Goal: Information Seeking & Learning: Learn about a topic

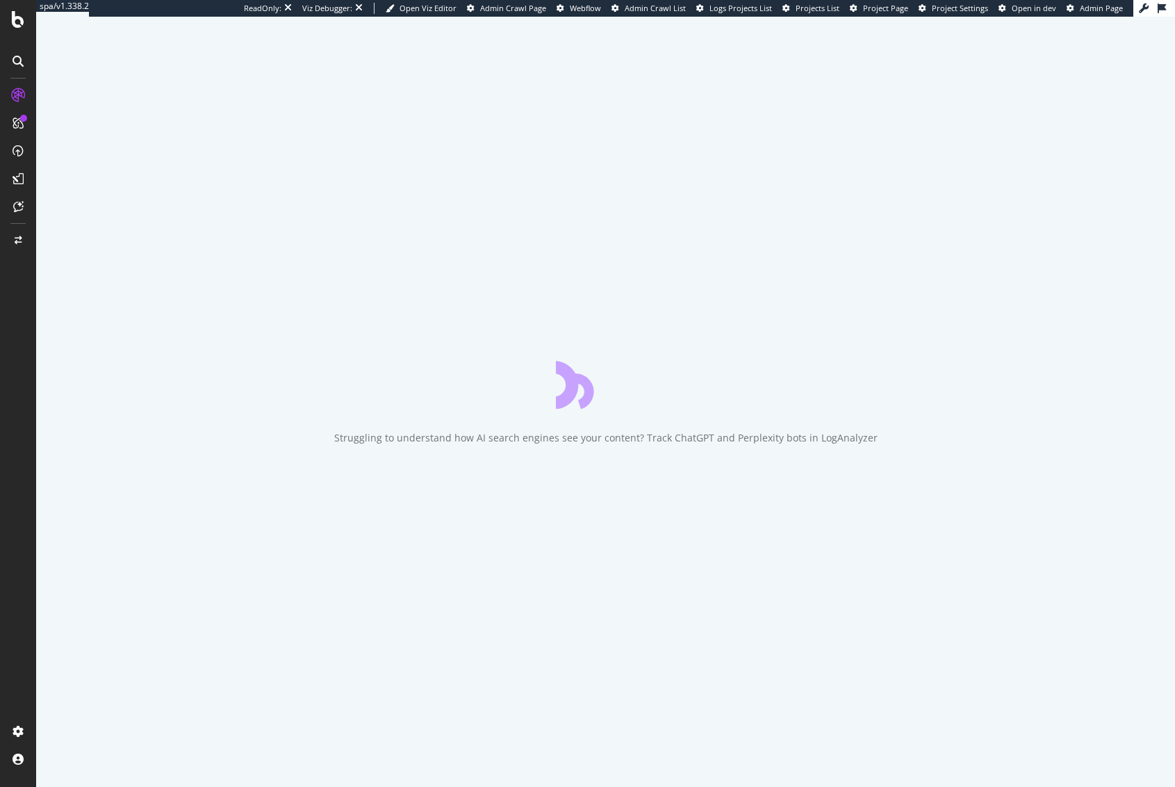
click at [328, 302] on div "Struggling to understand how AI search engines see your content? Track ChatGPT …" at bounding box center [605, 402] width 1139 height 770
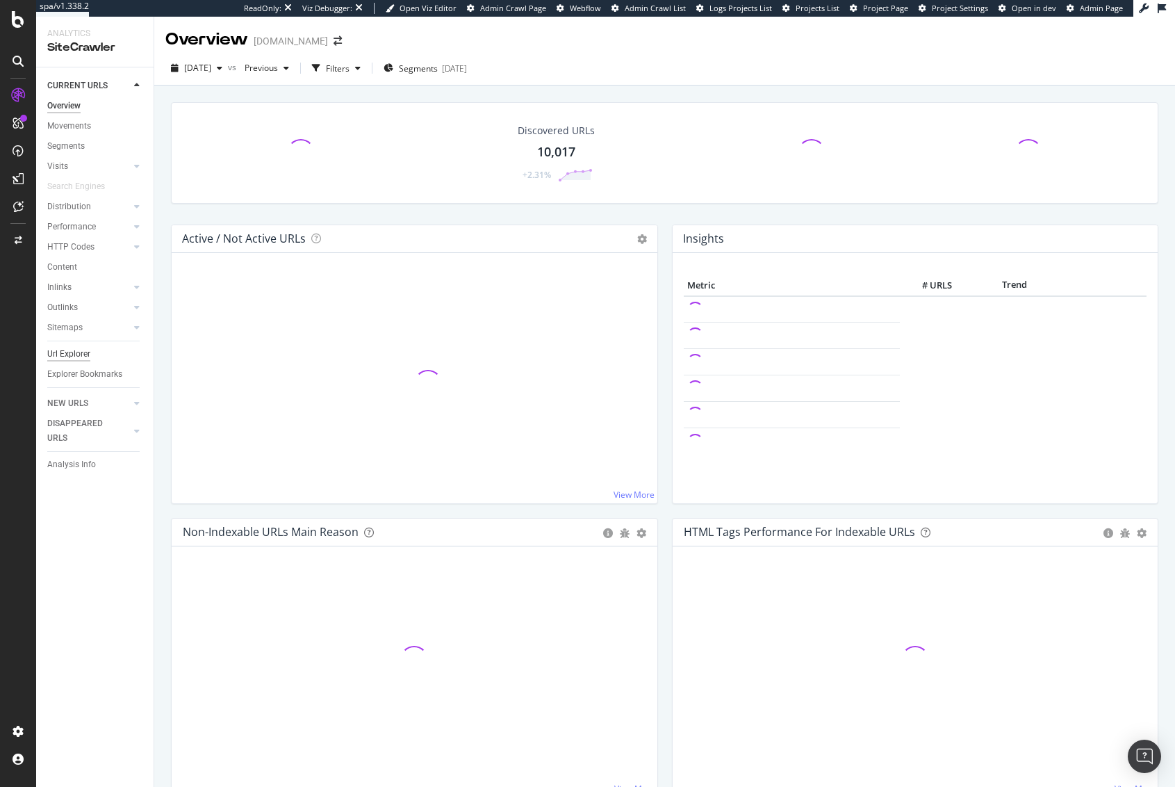
click at [81, 348] on div "Url Explorer" at bounding box center [68, 354] width 43 height 15
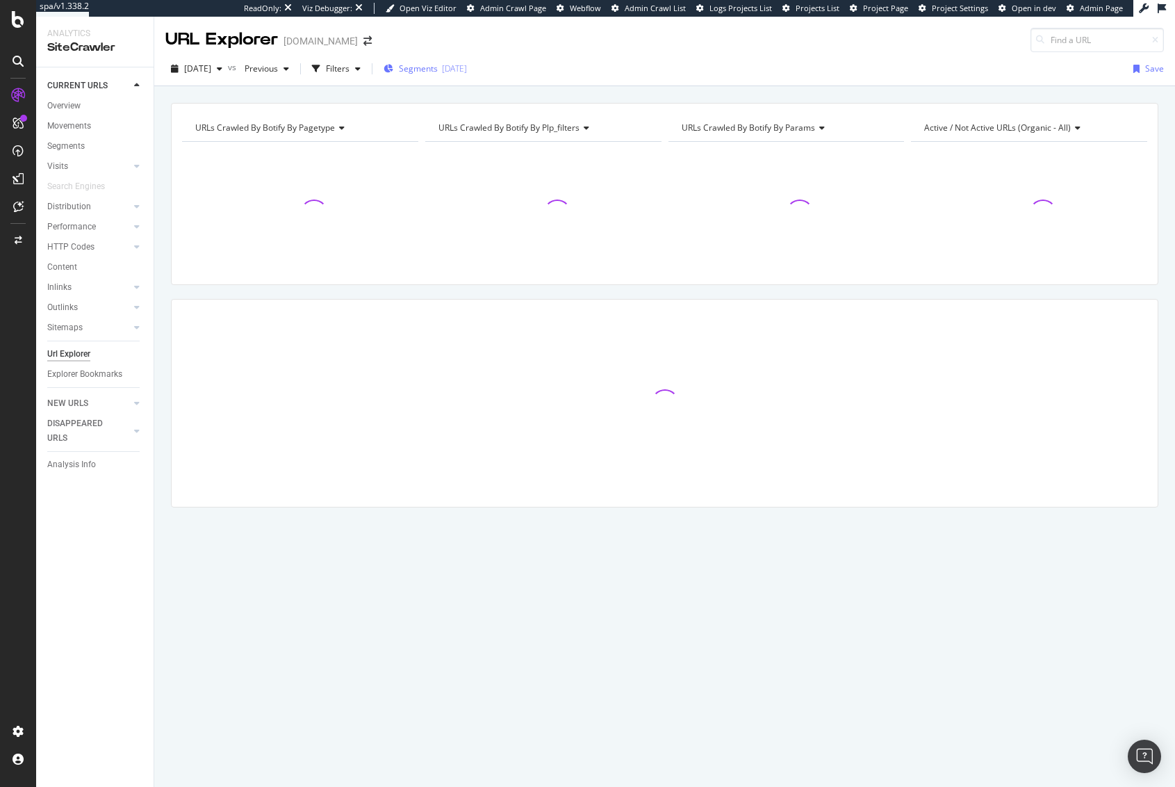
click at [432, 66] on span "Segments" at bounding box center [418, 69] width 39 height 12
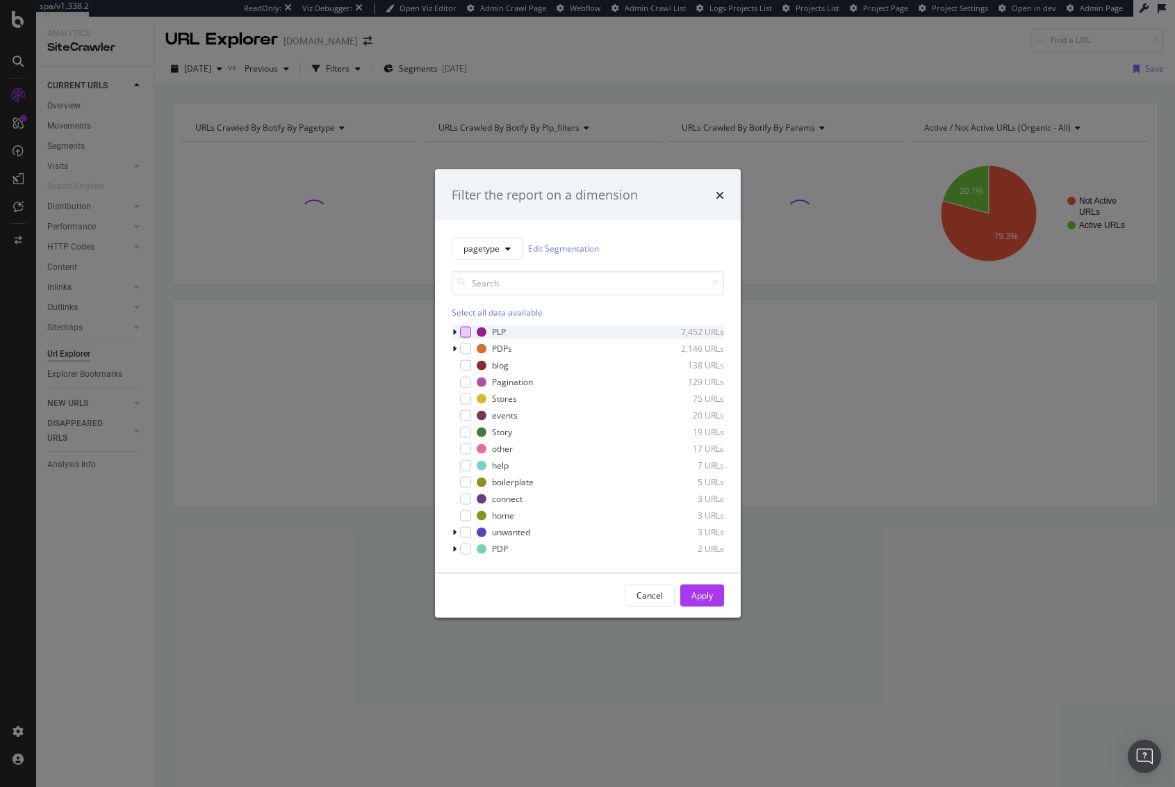
click at [465, 331] on div "modal" at bounding box center [465, 331] width 11 height 11
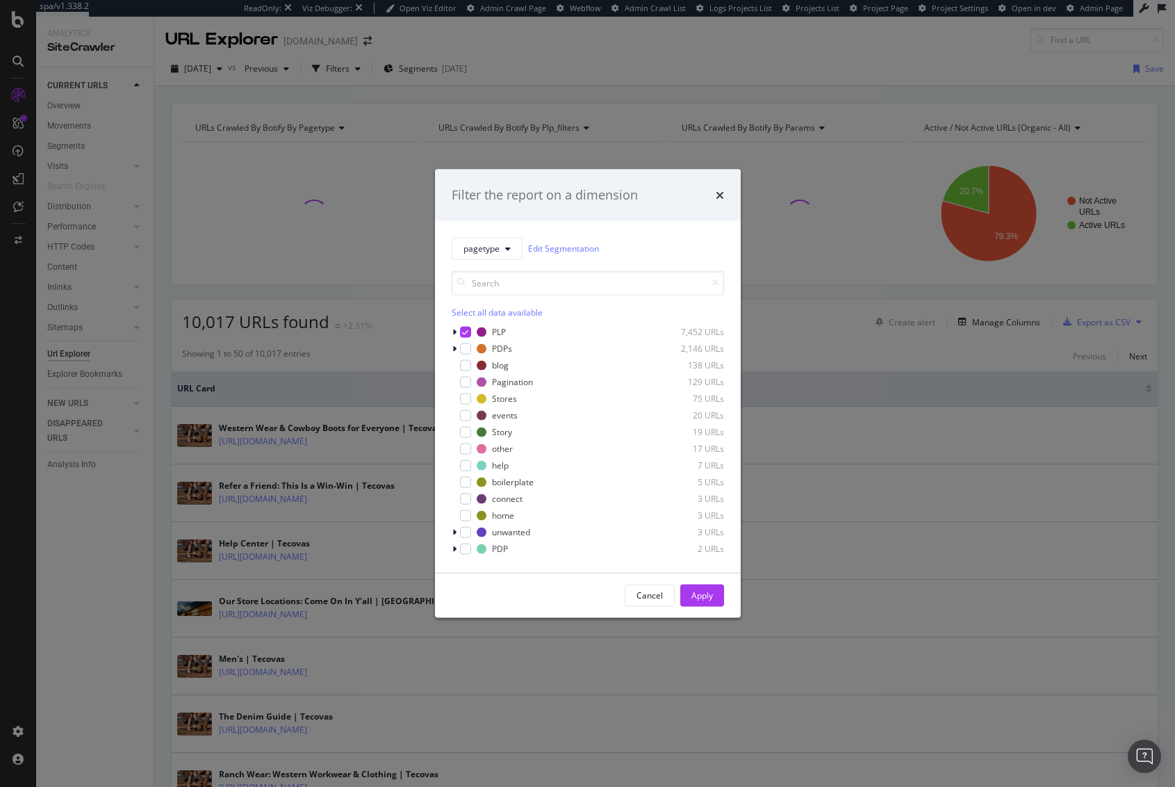
click at [703, 601] on div "Apply" at bounding box center [703, 595] width 22 height 21
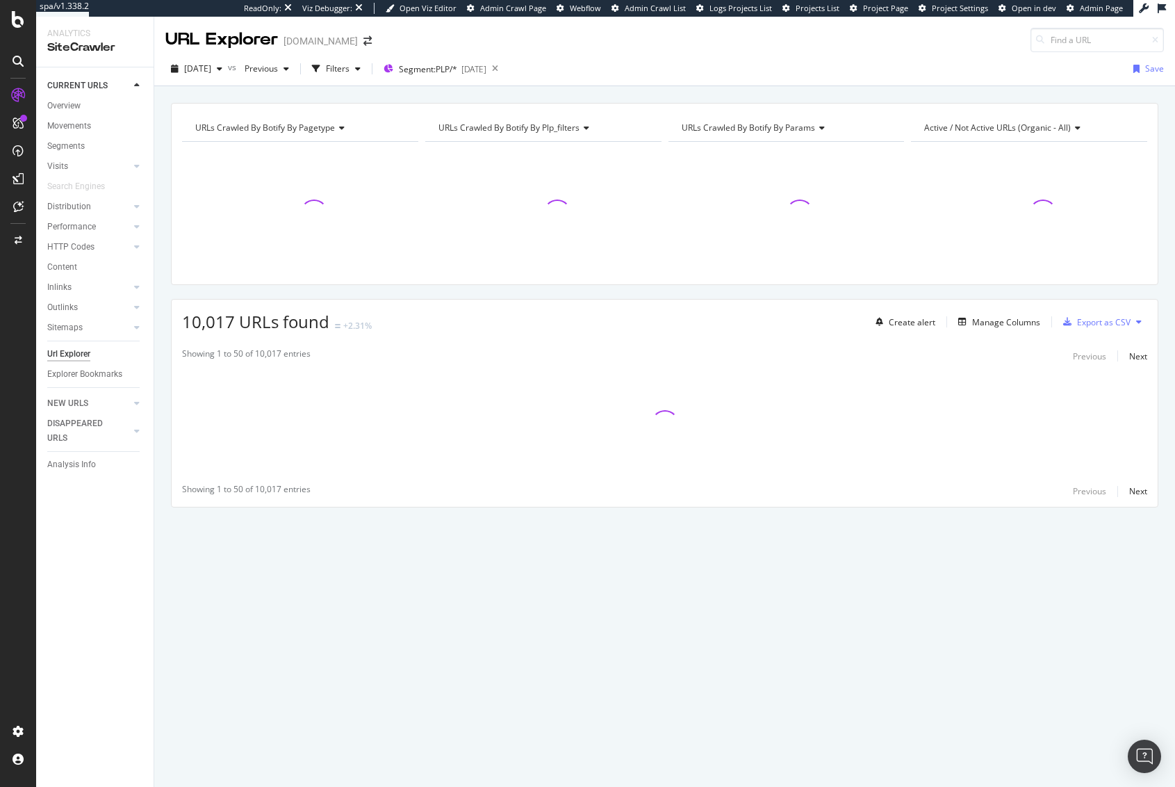
click at [681, 92] on div "URLs Crawled By Botify By pagetype Chart (by Value) Table Expand Export as CSV …" at bounding box center [664, 102] width 1021 height 33
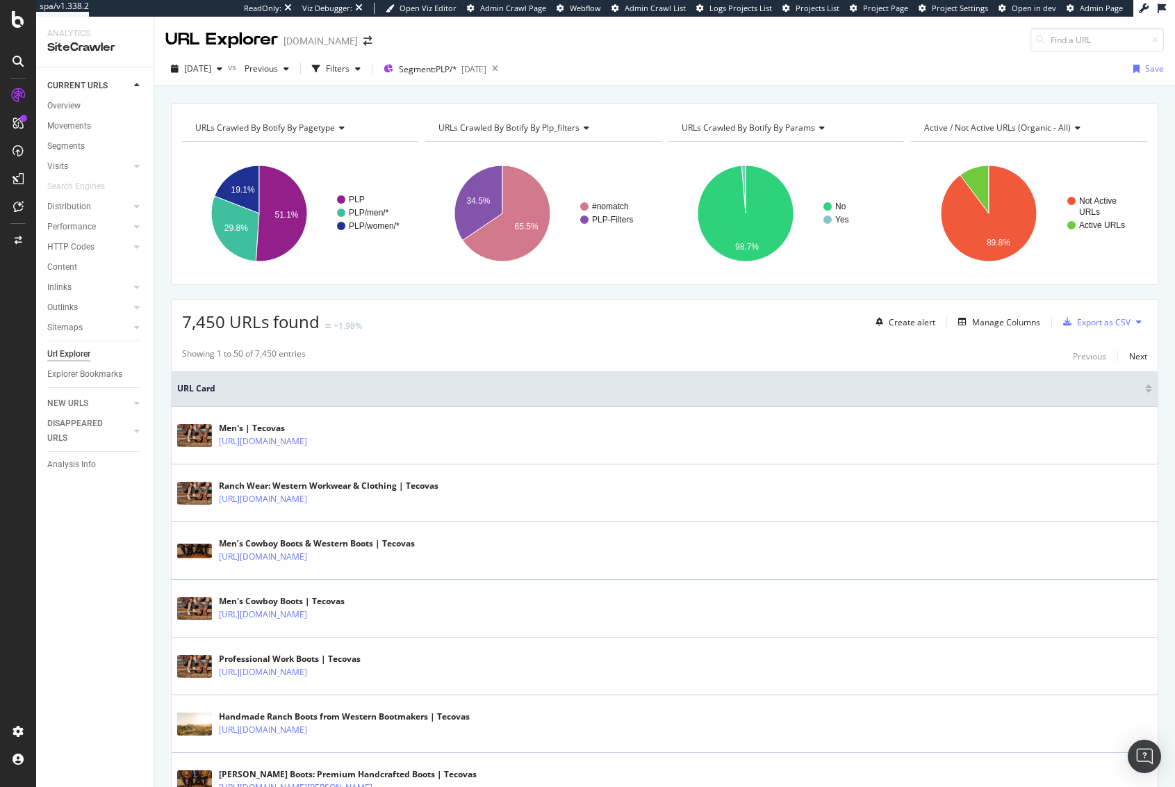
click at [681, 92] on div "URLs Crawled By Botify By pagetype Chart (by Value) Table Expand Export as CSV …" at bounding box center [664, 102] width 1021 height 33
click at [694, 95] on div "URLs Crawled By Botify By pagetype Chart (by Value) Table Expand Export as CSV …" at bounding box center [664, 102] width 1021 height 33
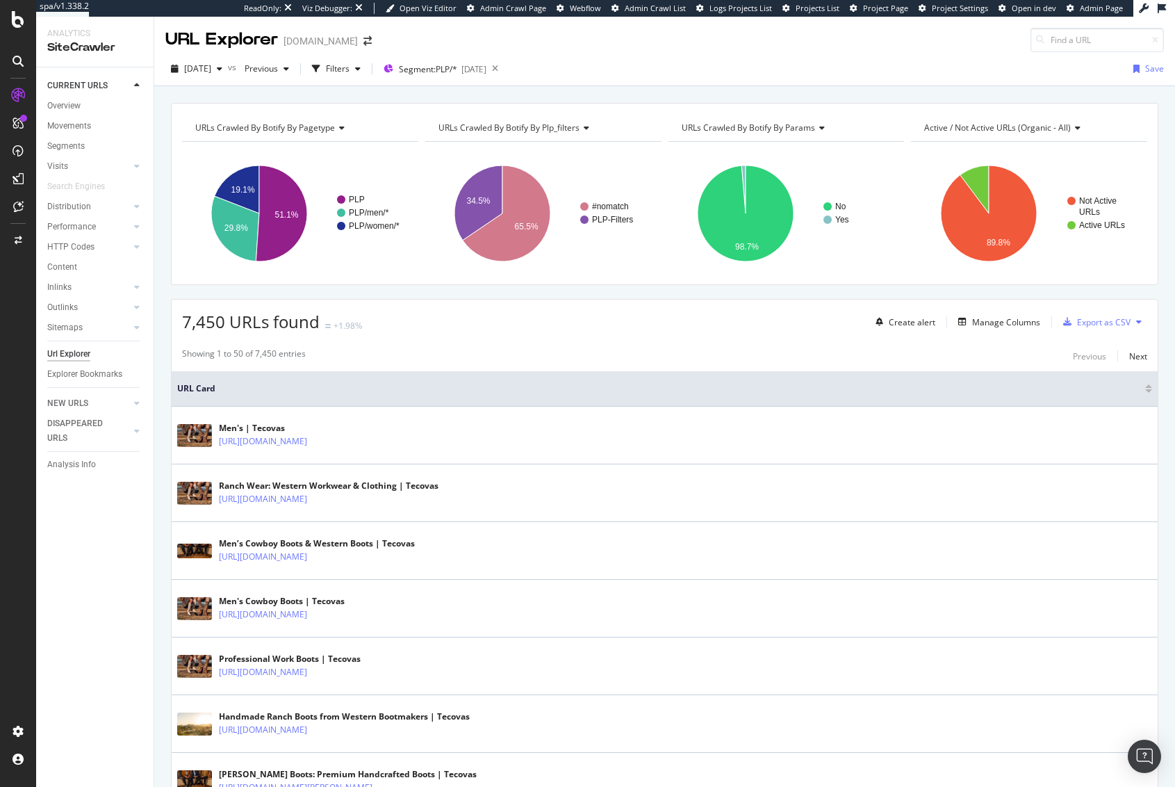
click at [694, 95] on div "URLs Crawled By Botify By pagetype Chart (by Value) Table Expand Export as CSV …" at bounding box center [664, 102] width 1021 height 33
click at [979, 329] on button "Manage Columns" at bounding box center [997, 321] width 88 height 17
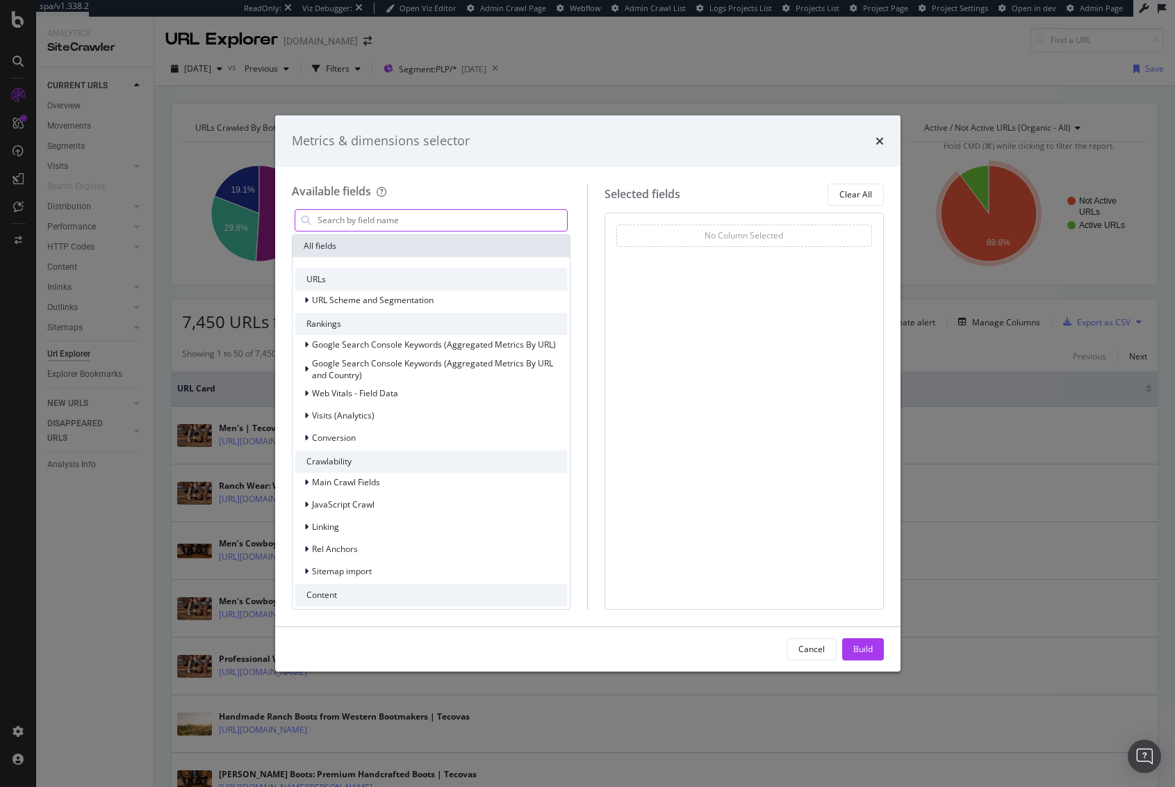
click at [425, 216] on input "modal" at bounding box center [442, 220] width 252 height 21
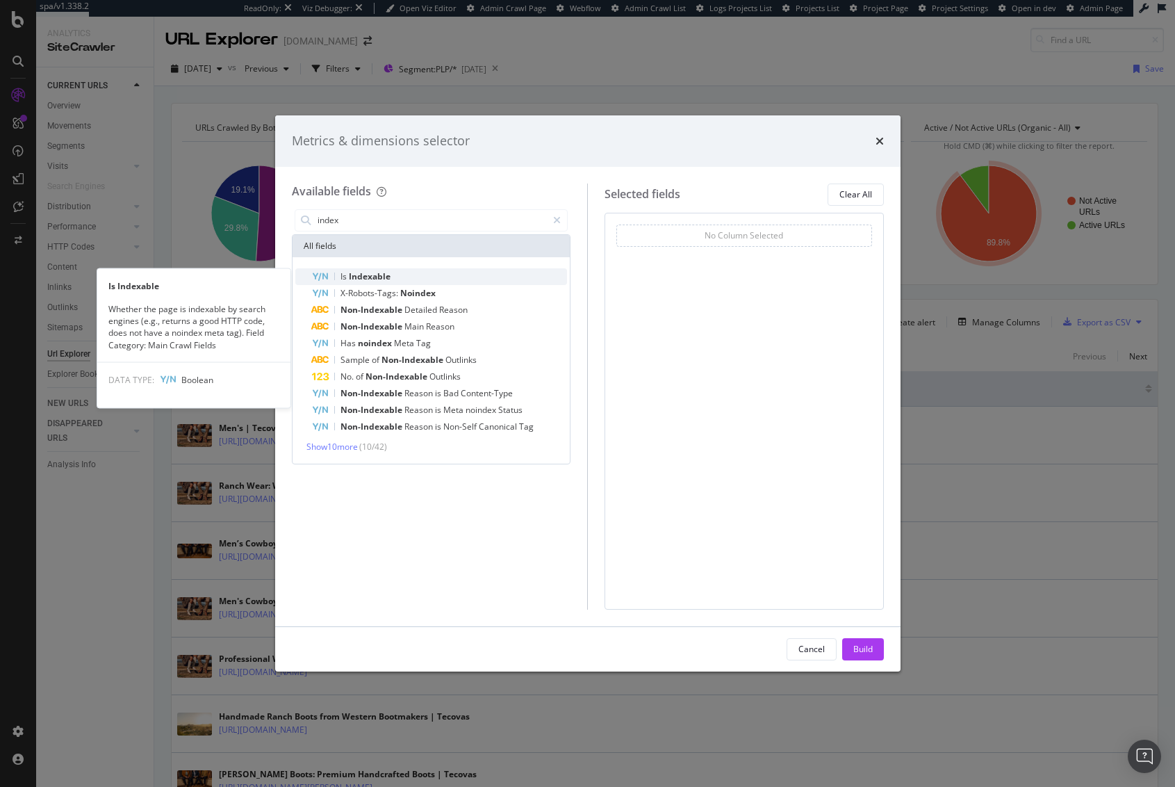
type input "index"
click at [425, 277] on div "Is Indexable" at bounding box center [440, 276] width 256 height 17
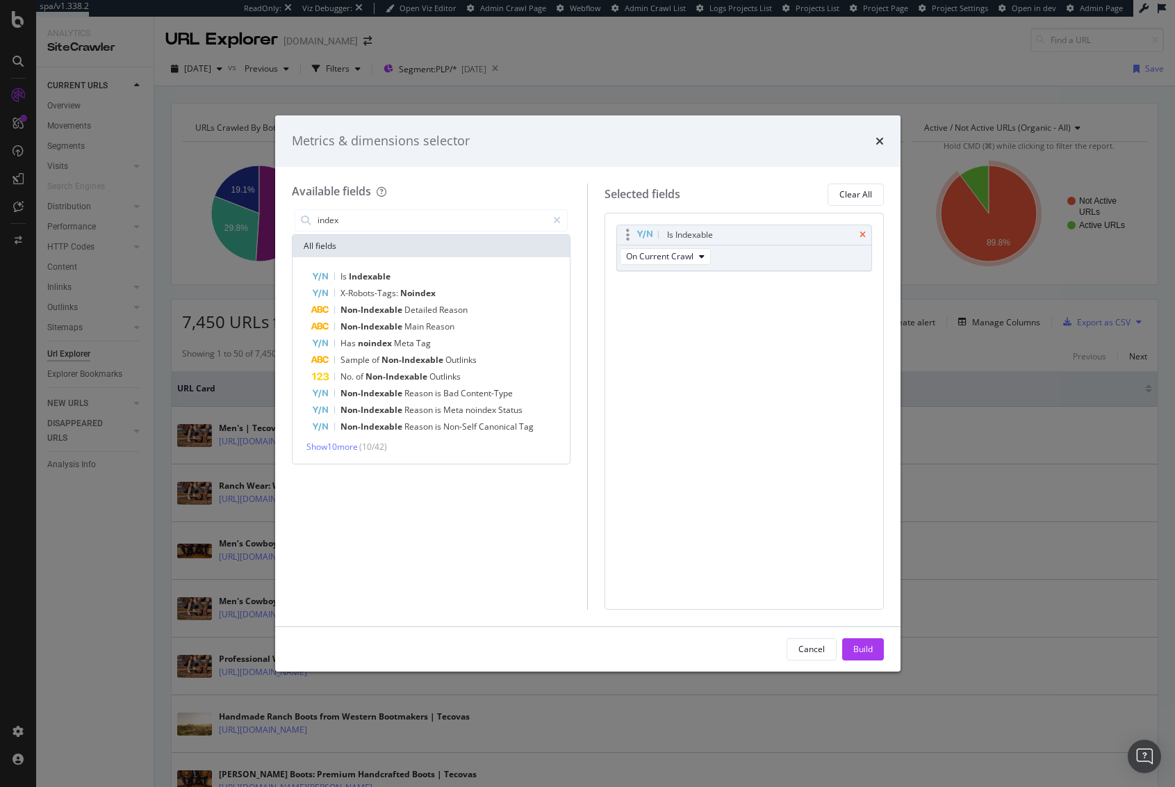
click at [863, 234] on icon "times" at bounding box center [863, 235] width 6 height 8
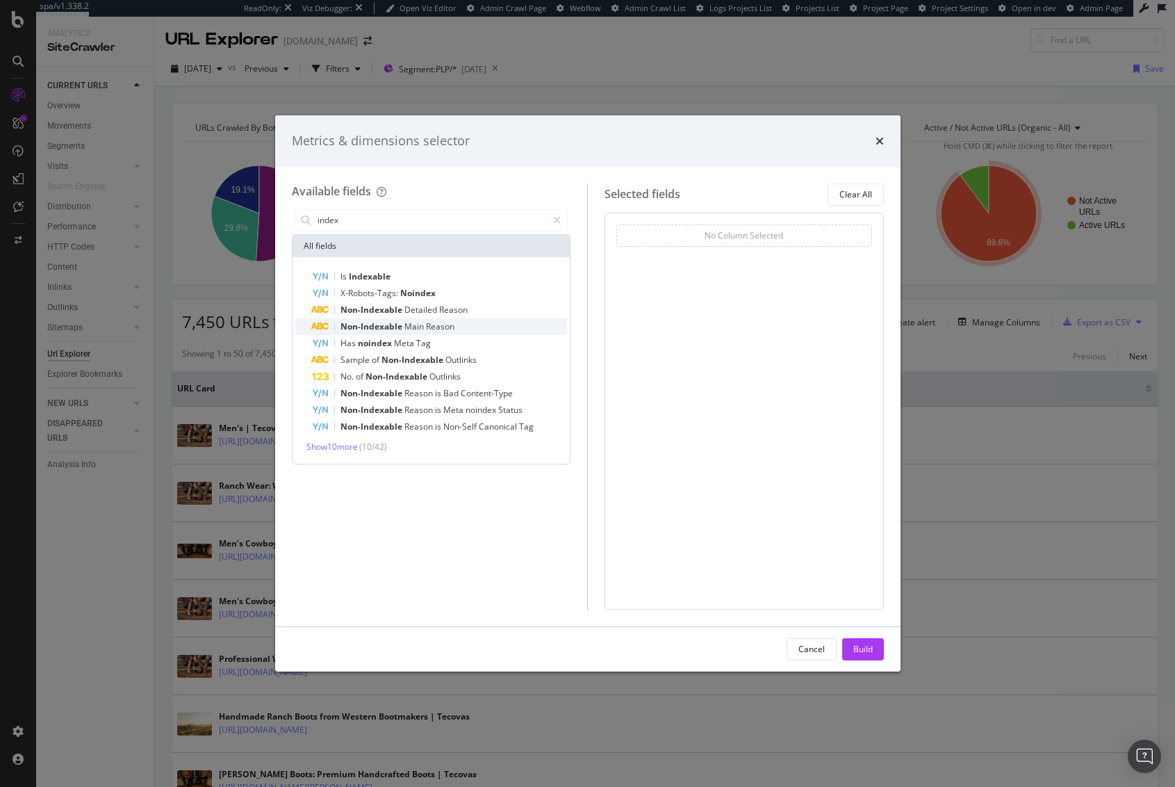
click at [398, 329] on span "Non-Indexable" at bounding box center [373, 326] width 64 height 12
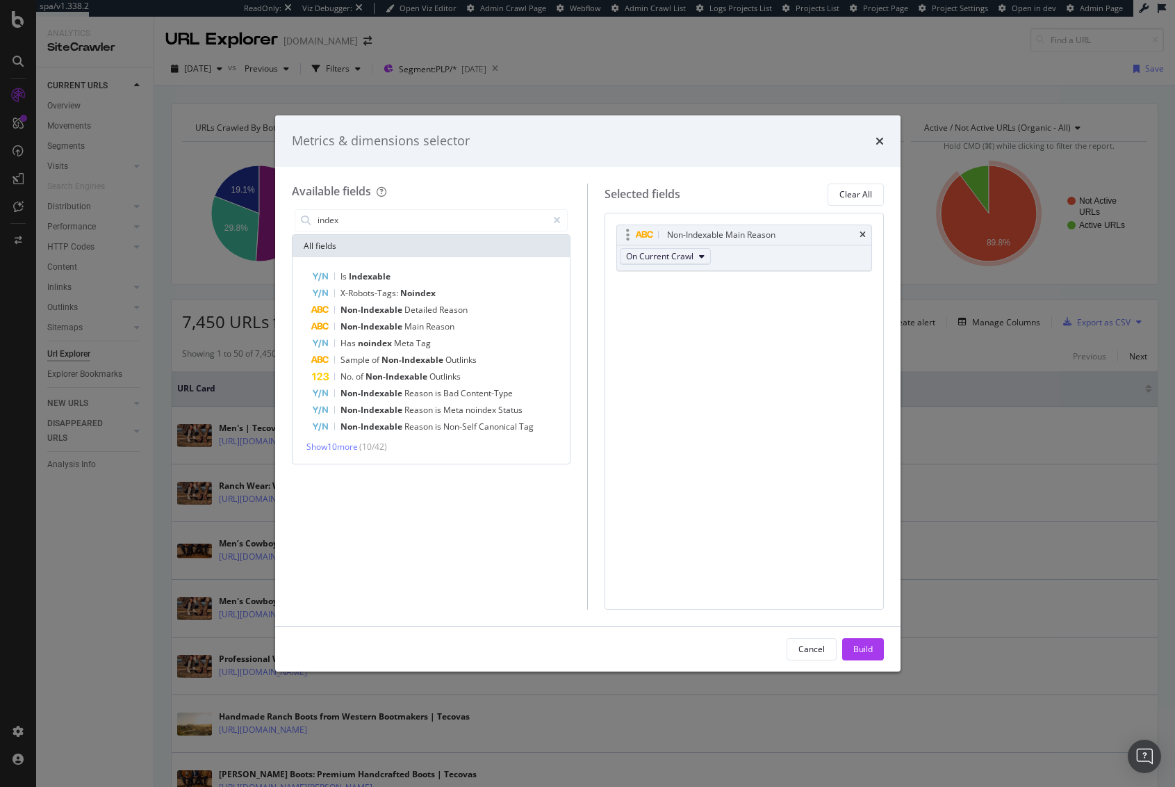
click at [676, 252] on span "On Current Crawl" at bounding box center [659, 256] width 67 height 12
click at [826, 373] on div "Non-Indexable Main Reason On Current Crawl You can use this field as a To pick …" at bounding box center [744, 411] width 279 height 397
click at [877, 146] on icon "times" at bounding box center [880, 141] width 8 height 11
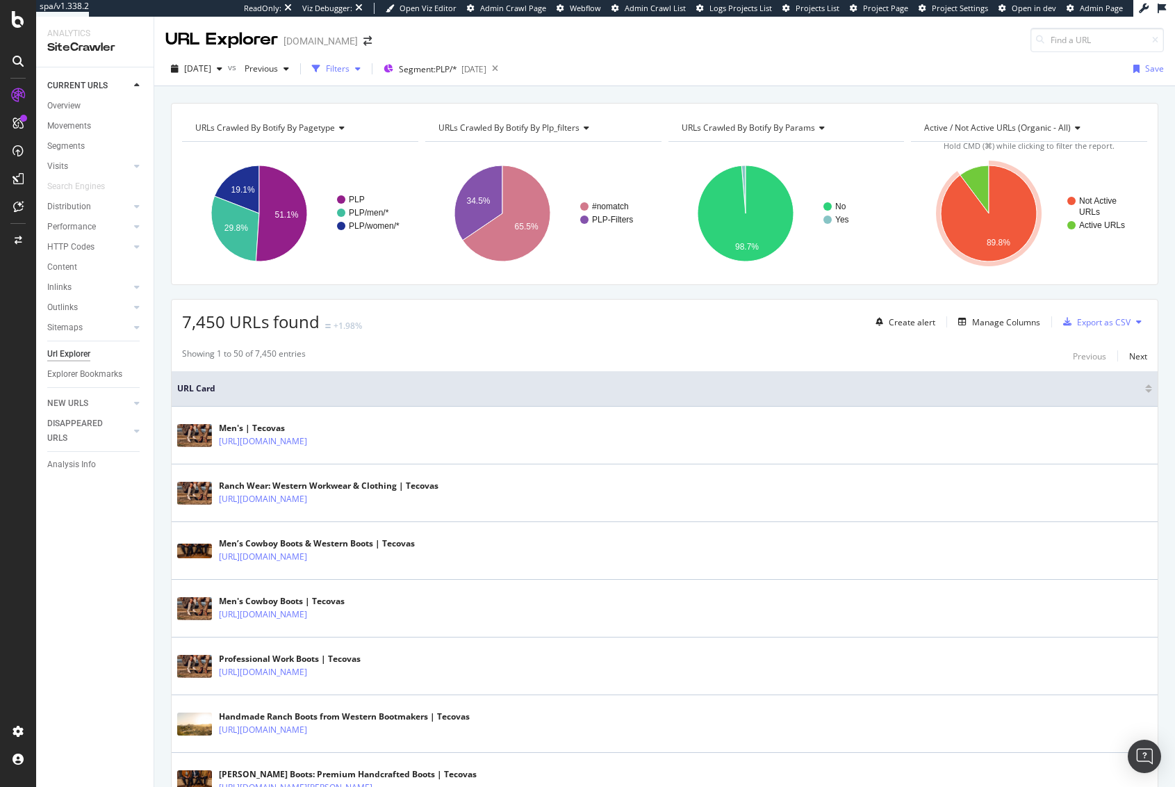
click at [326, 67] on div "button" at bounding box center [316, 68] width 19 height 19
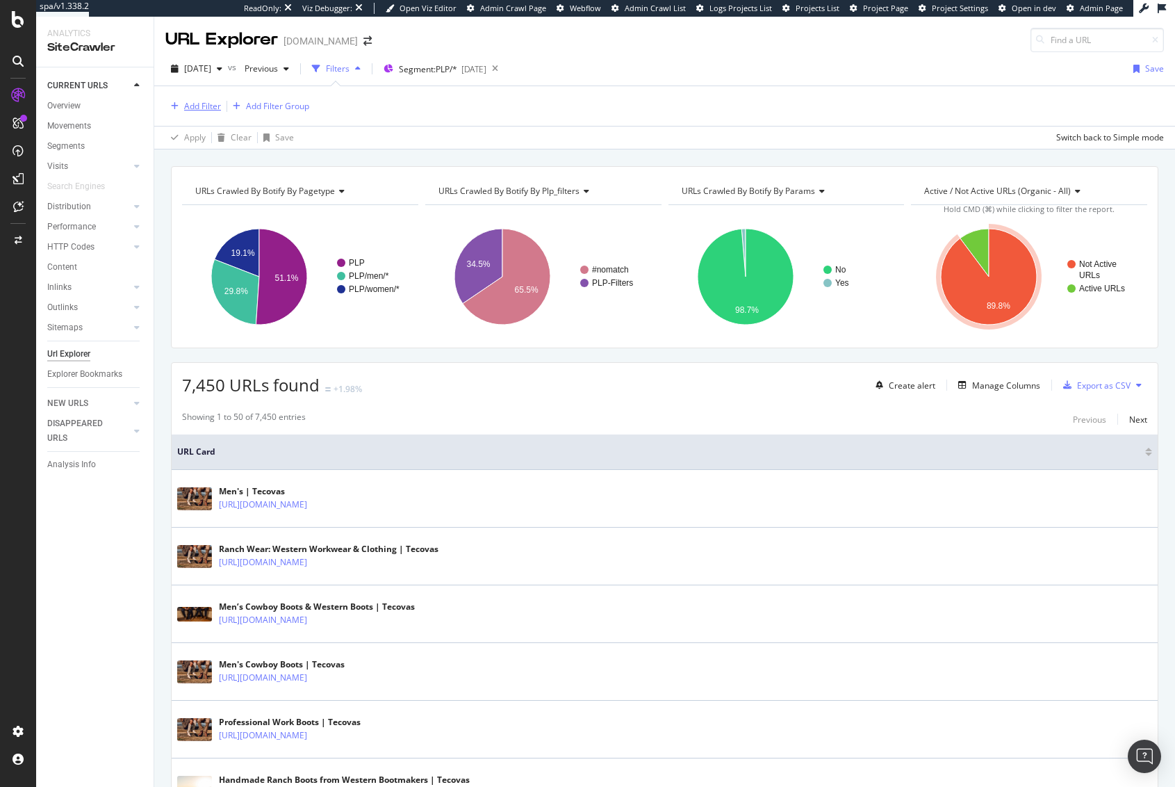
click at [206, 108] on div "Add Filter" at bounding box center [202, 106] width 37 height 12
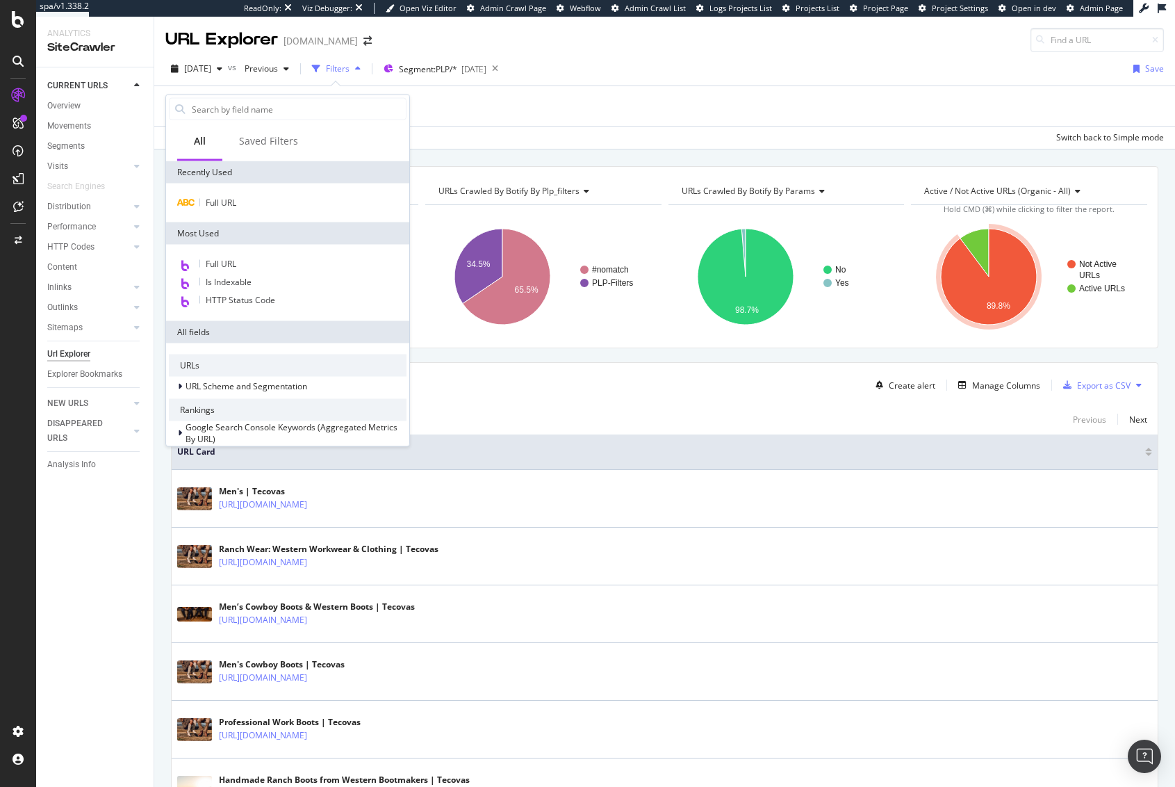
click at [577, 113] on div "Add Filter Add Filter Group" at bounding box center [664, 106] width 999 height 40
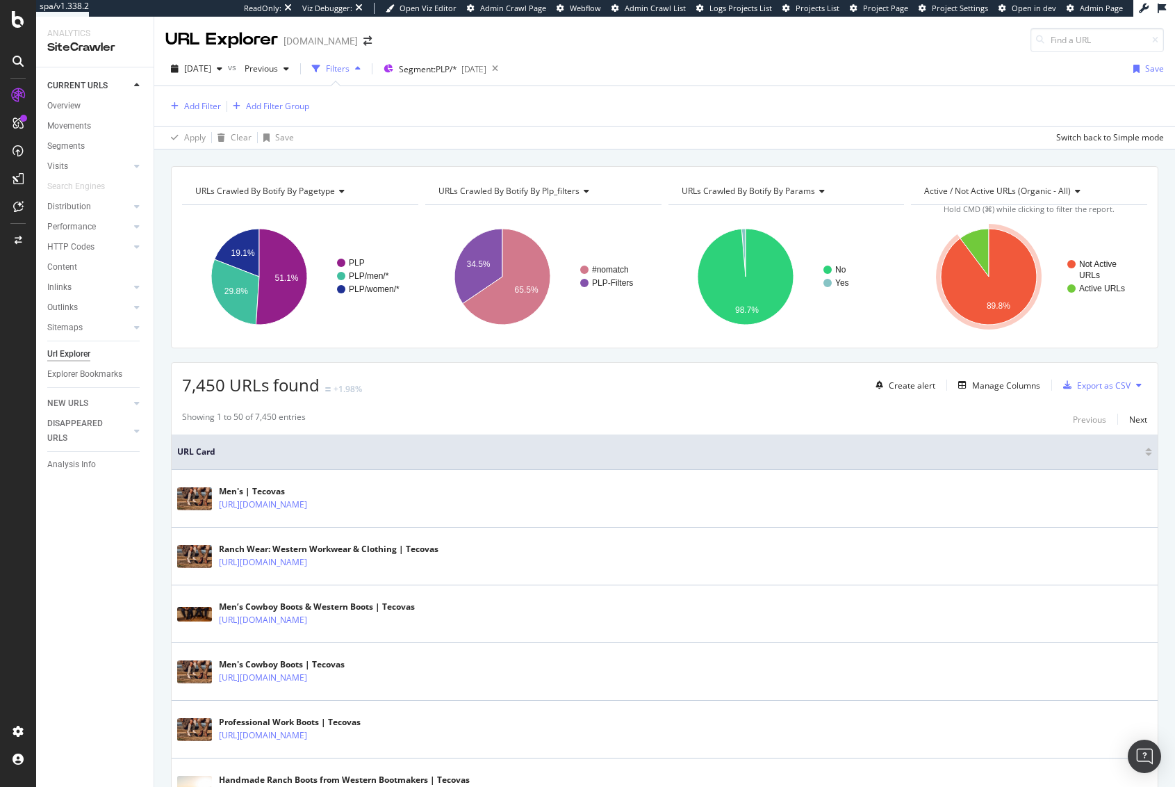
click at [327, 194] on span "URLs Crawled By Botify By pagetype" at bounding box center [265, 191] width 140 height 12
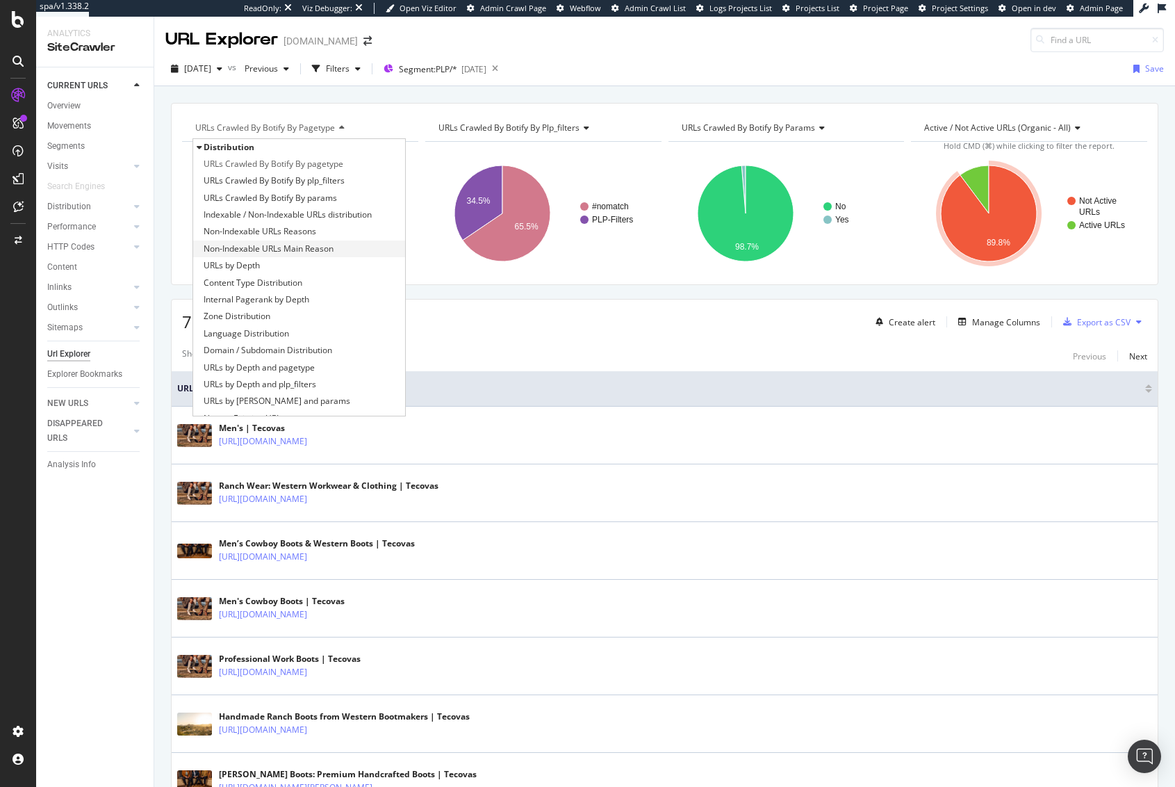
click at [312, 251] on span "Non-Indexable URLs Main Reason" at bounding box center [269, 249] width 130 height 14
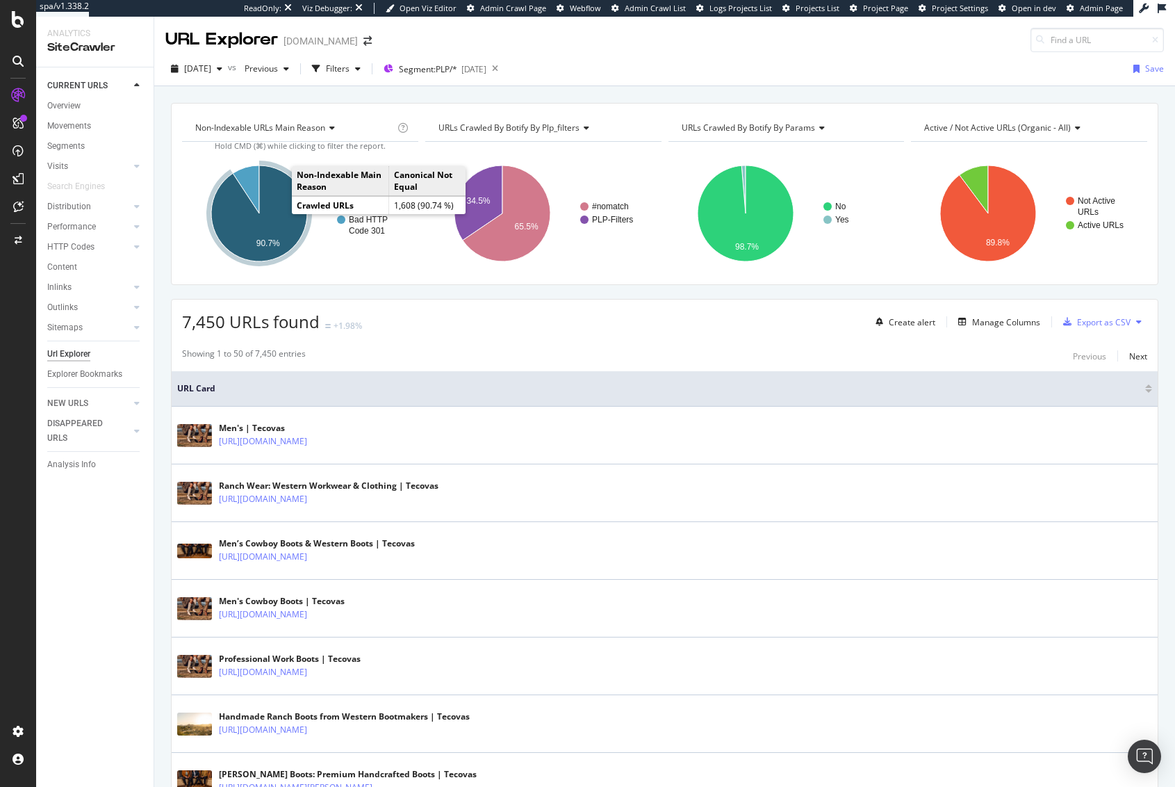
click at [277, 215] on icon "A chart." at bounding box center [259, 213] width 96 height 96
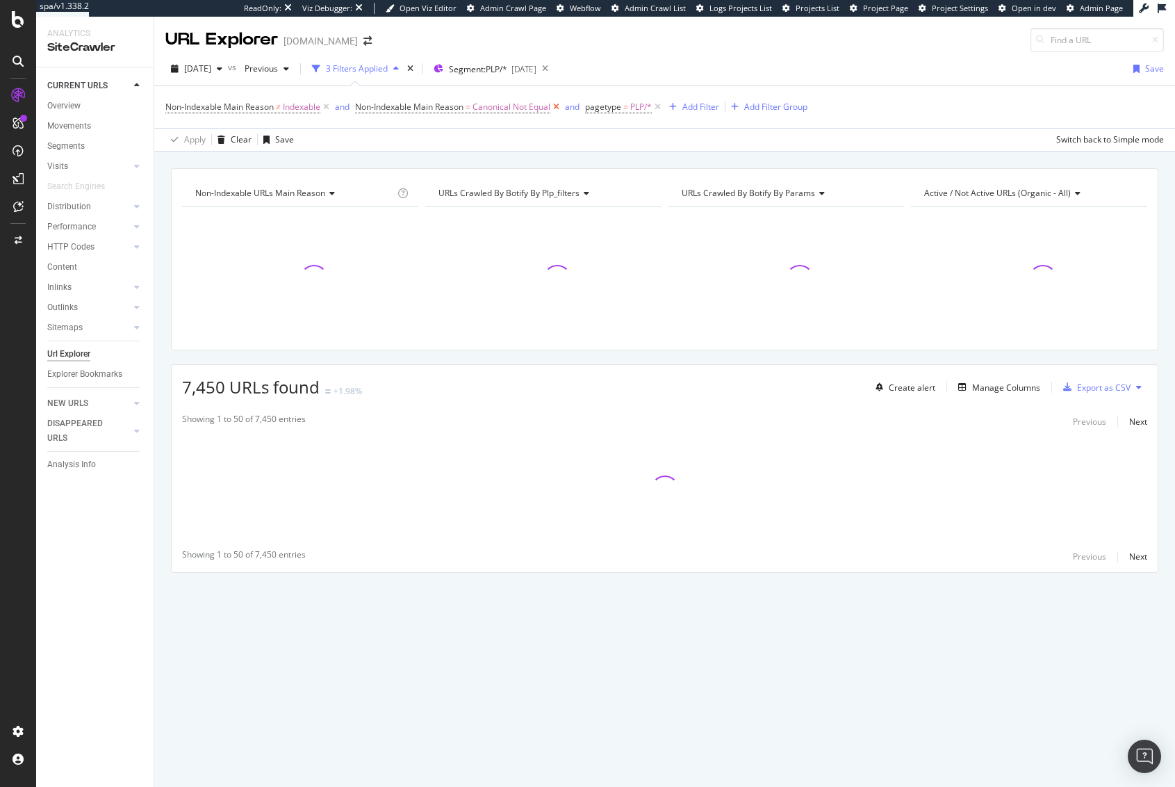
click at [560, 105] on icon at bounding box center [557, 107] width 12 height 14
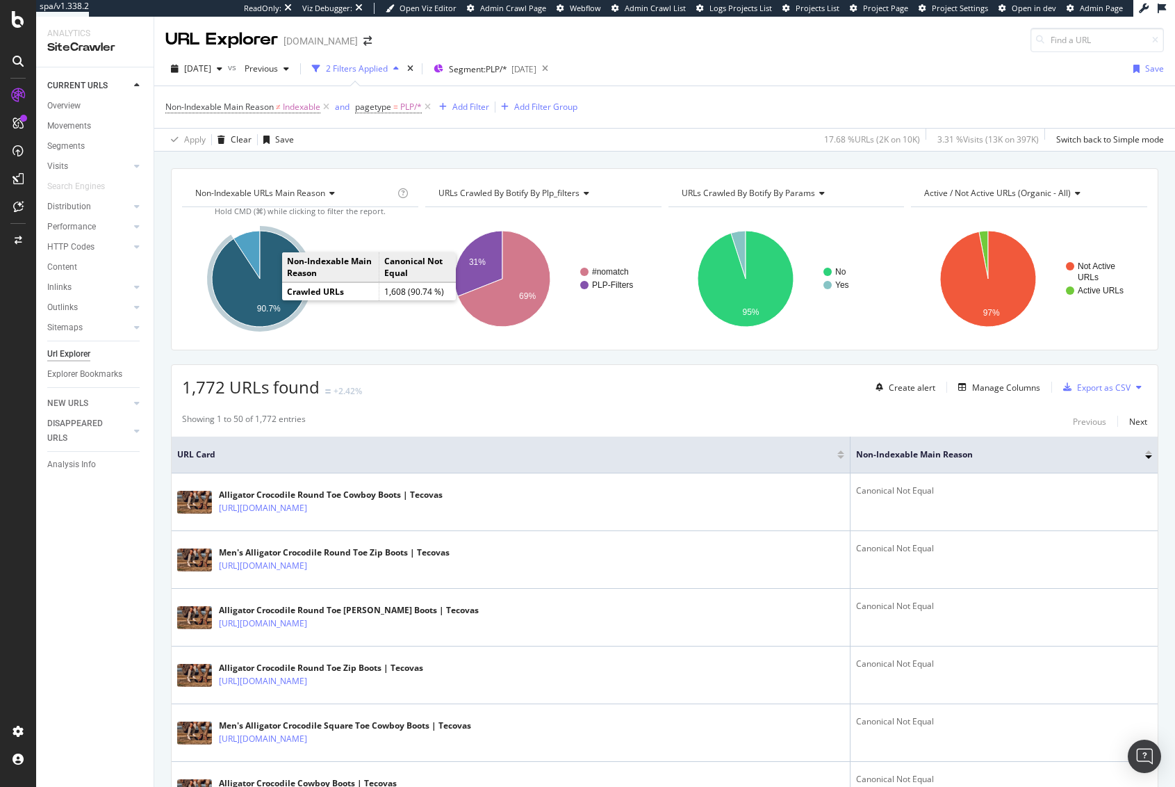
click at [269, 288] on icon "A chart." at bounding box center [260, 279] width 96 height 96
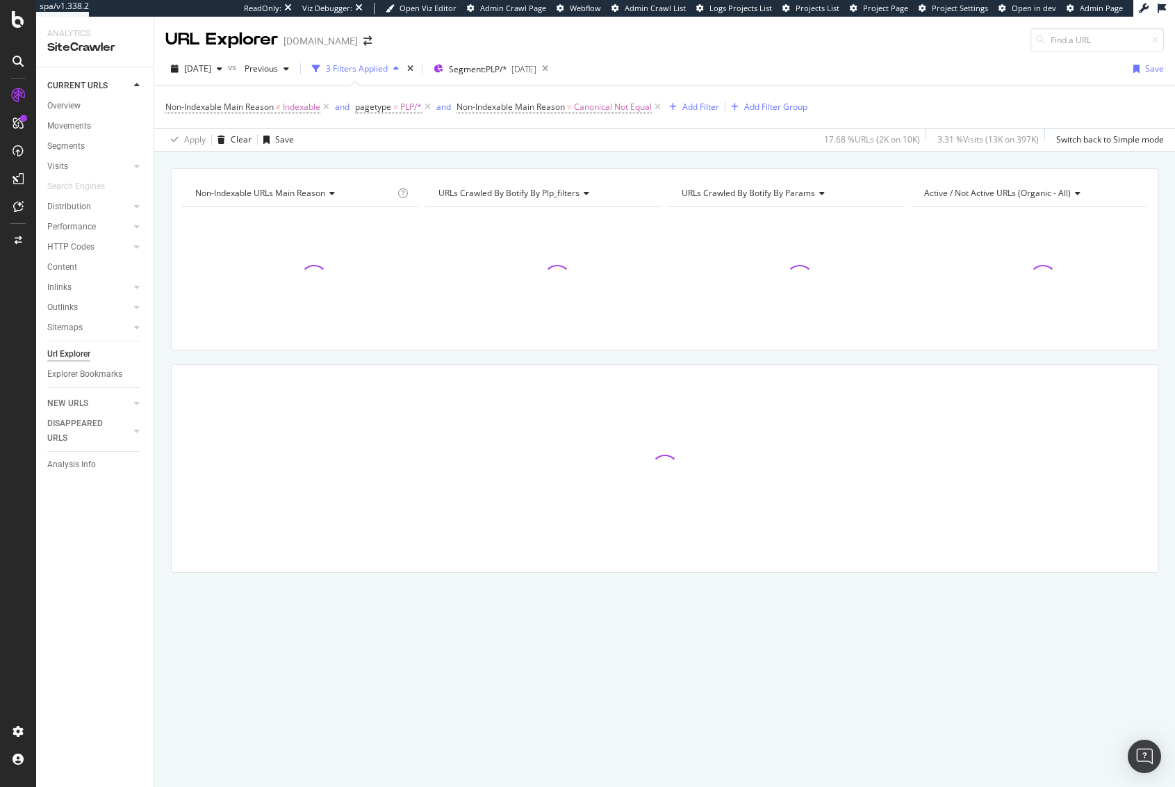
click at [383, 157] on div "Non-Indexable URLs Main Reason Chart (by Value) Table Expand Export as CSV Expo…" at bounding box center [664, 168] width 1021 height 33
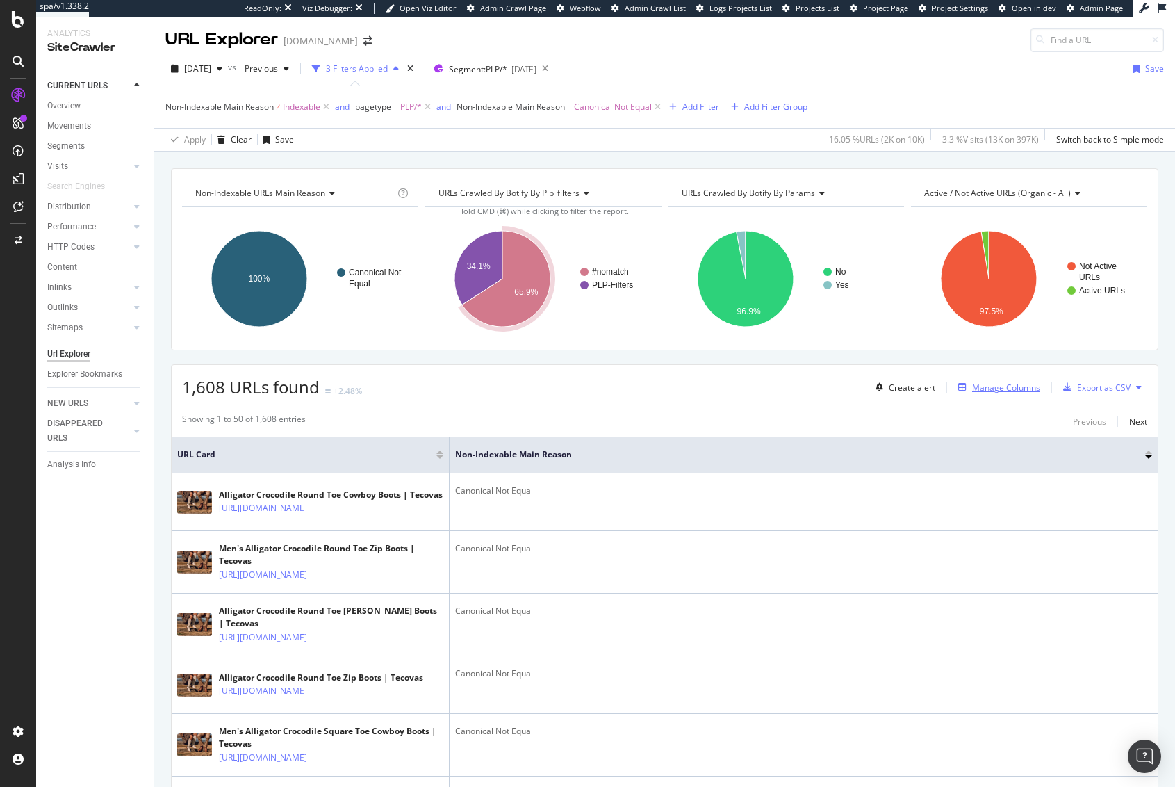
click at [997, 384] on div "Manage Columns" at bounding box center [1006, 388] width 68 height 12
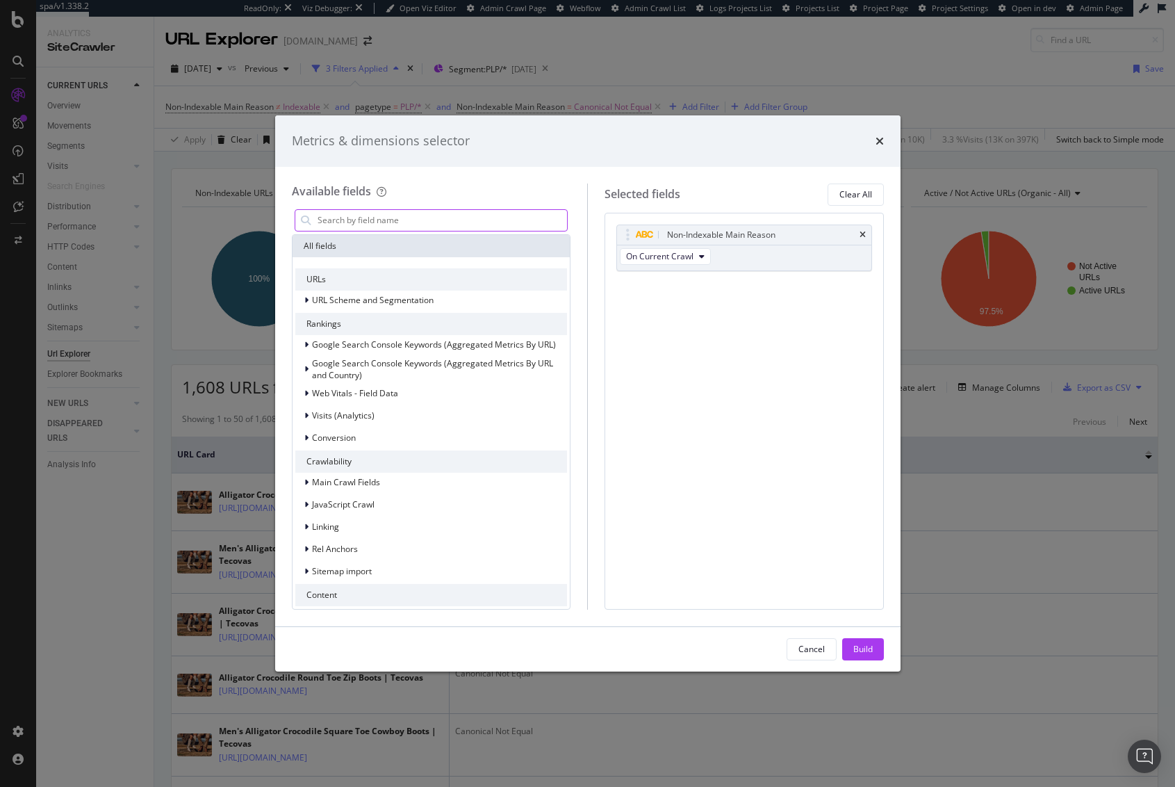
click at [320, 215] on input "modal" at bounding box center [442, 220] width 252 height 21
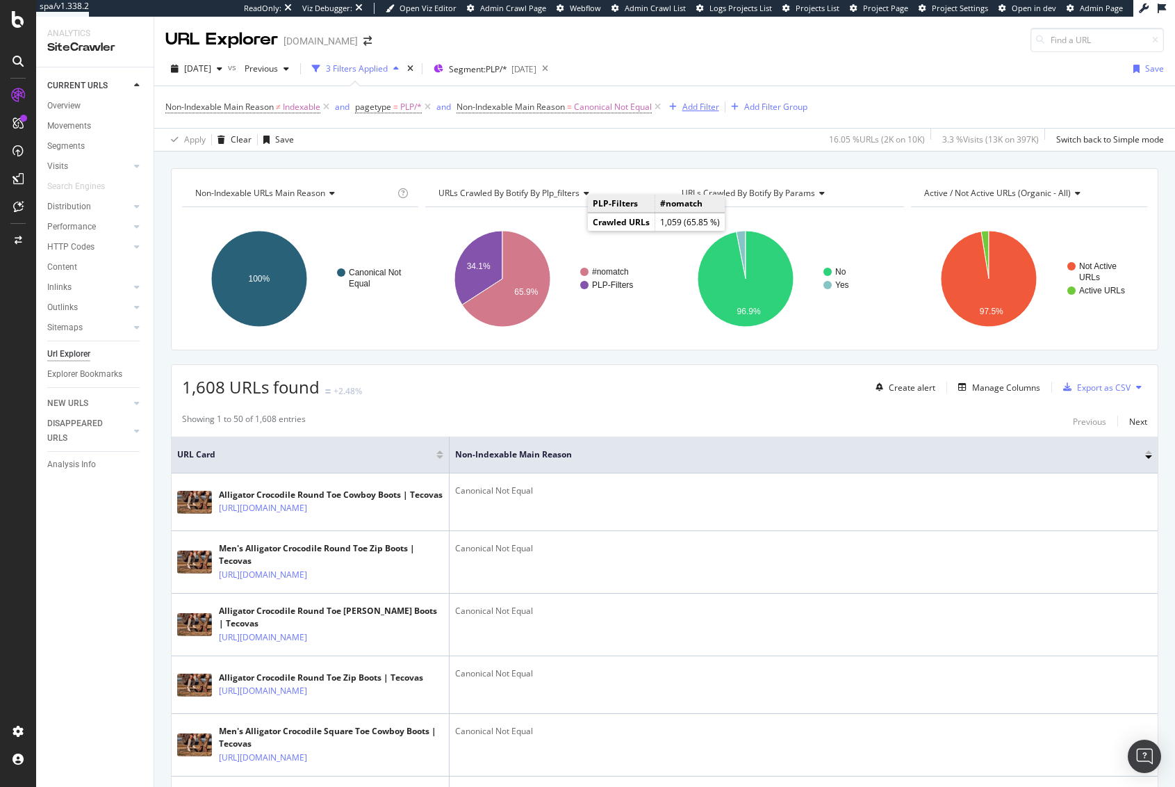
click at [702, 109] on div "Add Filter" at bounding box center [701, 107] width 37 height 12
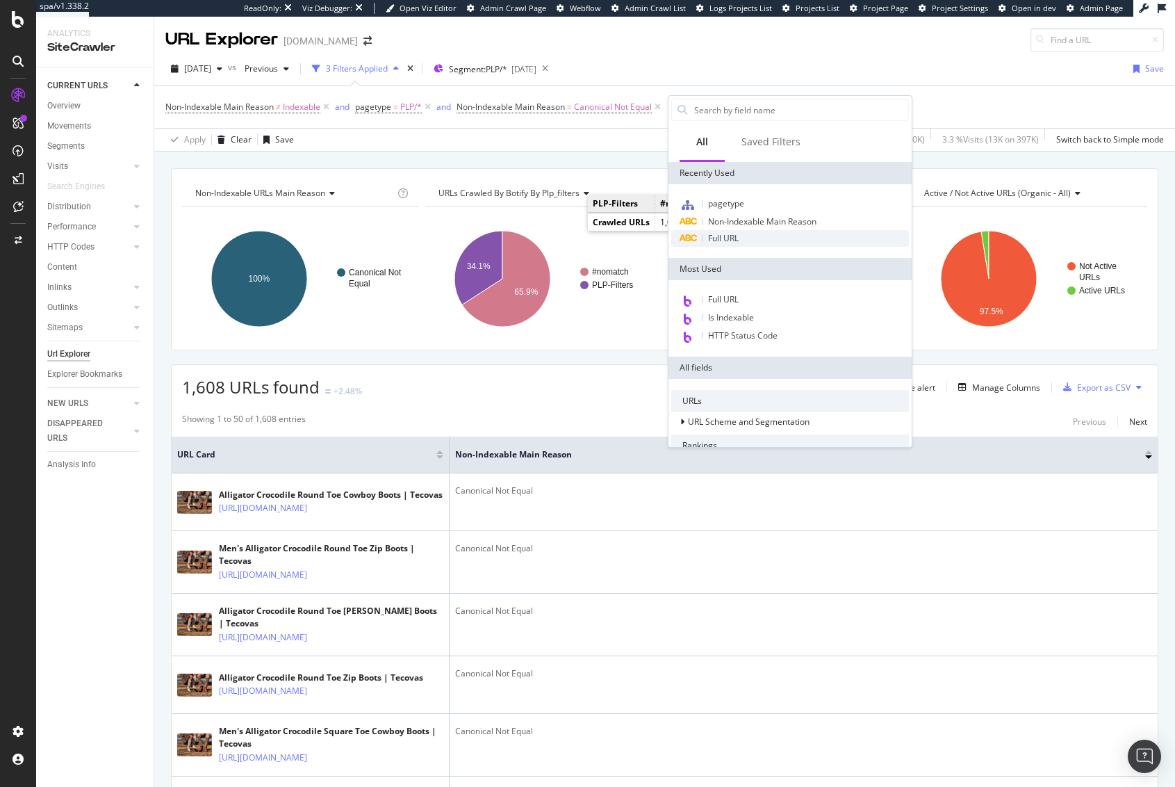
click at [729, 239] on span "Full URL" at bounding box center [723, 238] width 31 height 12
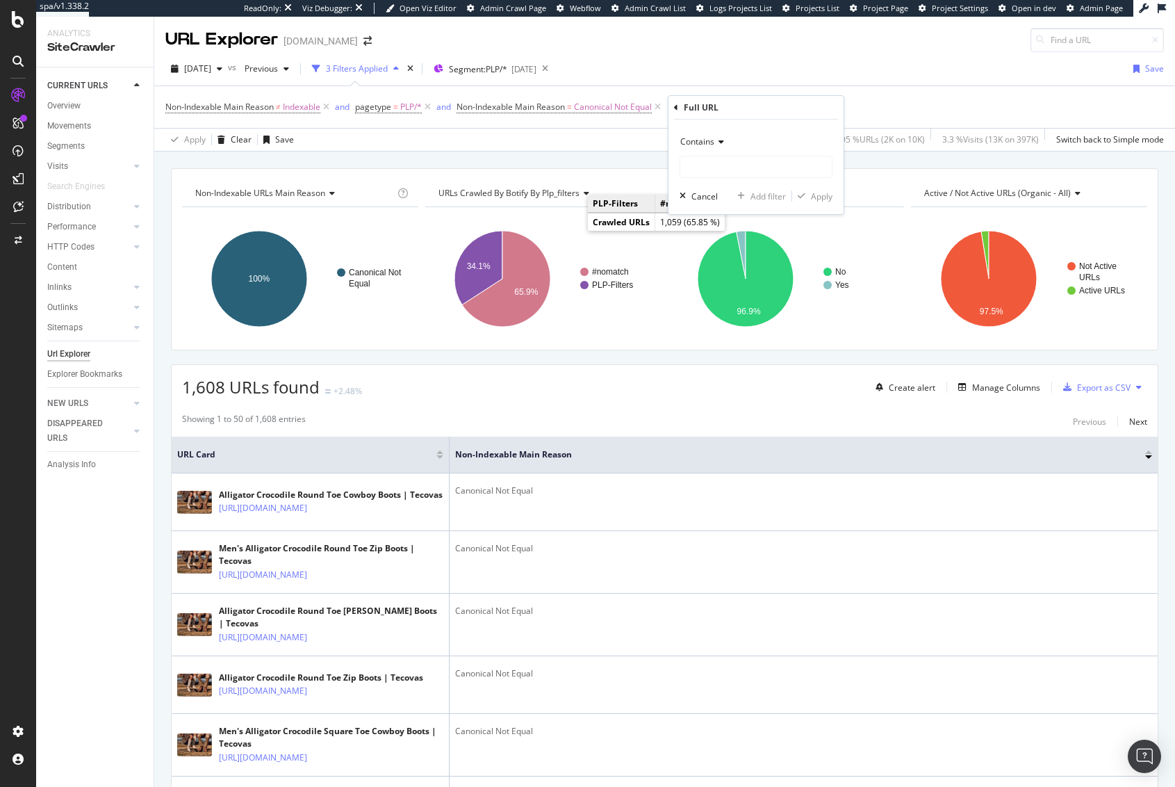
click at [712, 152] on div "Contains" at bounding box center [756, 142] width 153 height 22
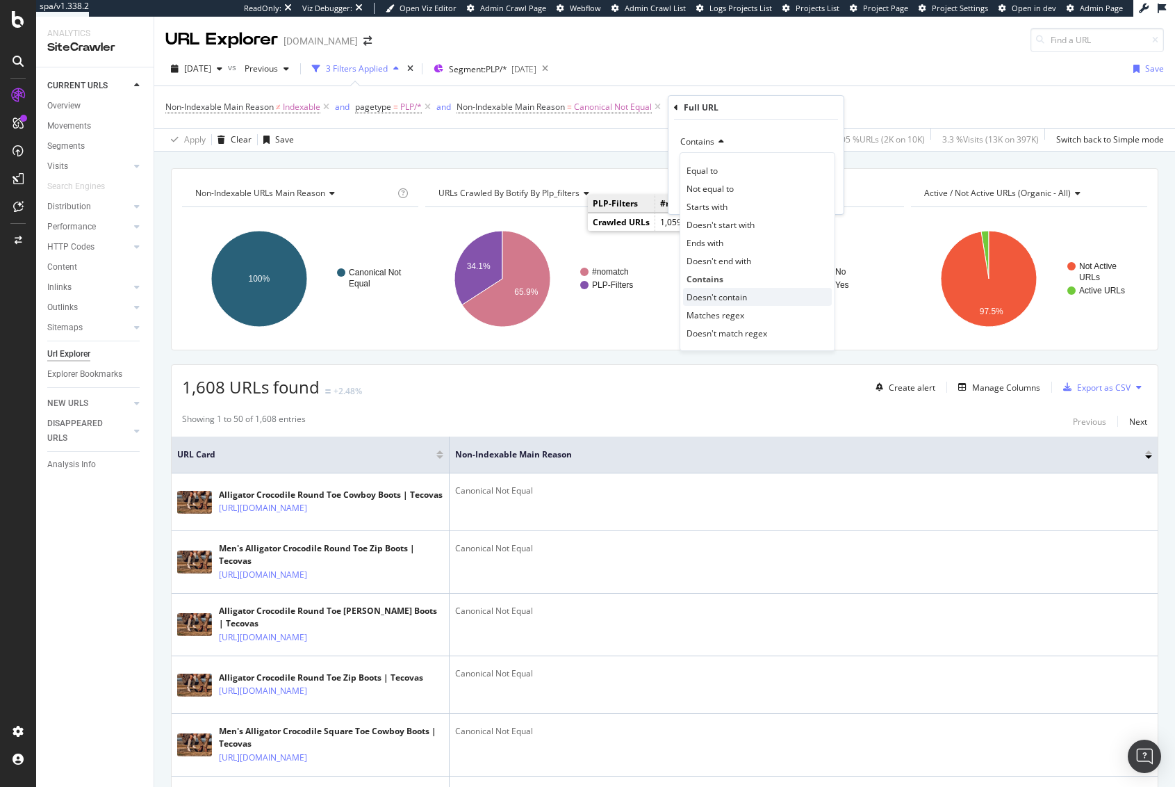
click at [730, 295] on span "Doesn't contain" at bounding box center [717, 297] width 60 height 12
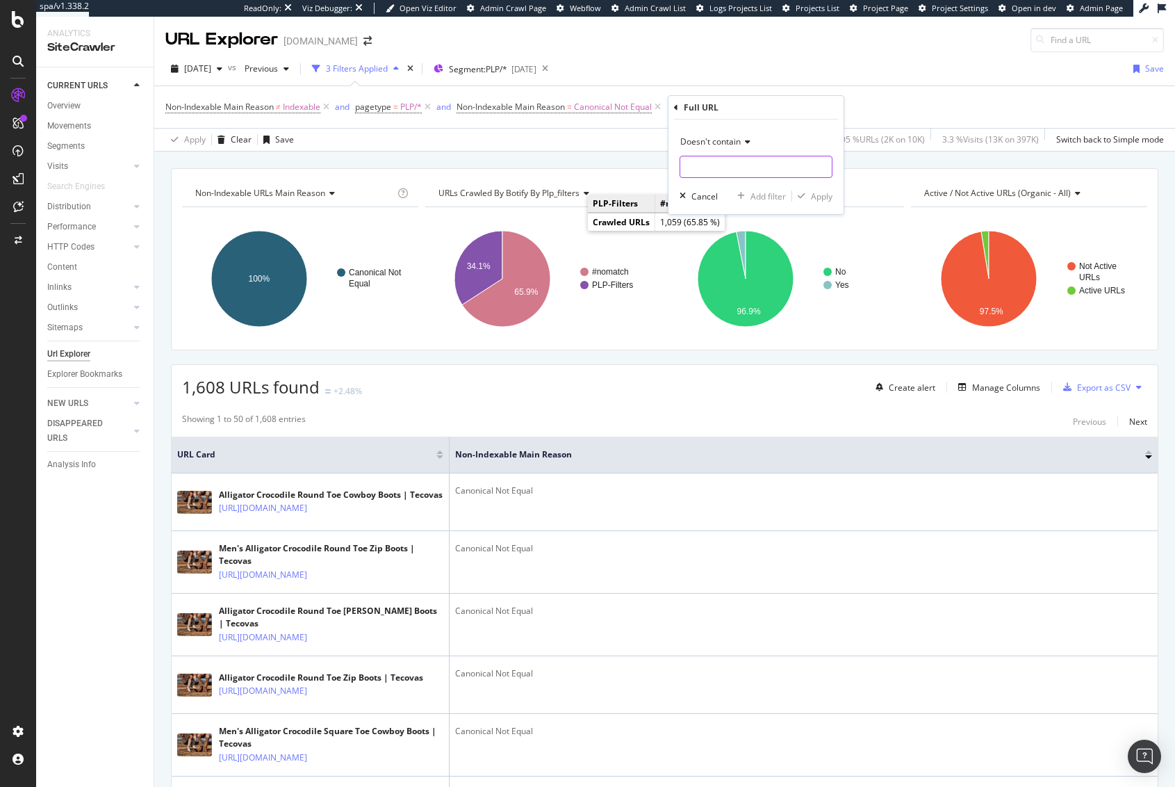
click at [710, 172] on input "text" at bounding box center [757, 167] width 152 height 22
type input "boots"
click at [806, 197] on div "button" at bounding box center [801, 196] width 19 height 8
click at [621, 161] on div "Non-Indexable URLs Main Reason Chart (by Value) Table Expand Export as CSV Expo…" at bounding box center [664, 168] width 1021 height 33
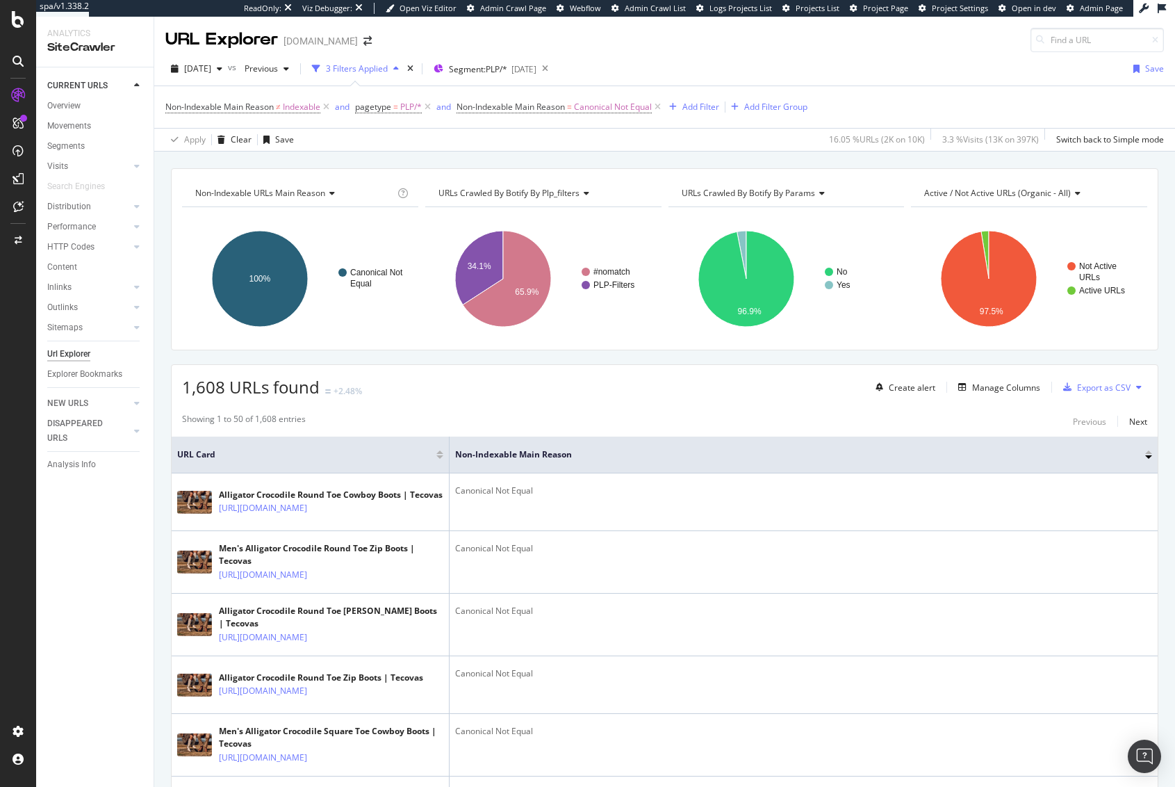
click at [621, 161] on div "Non-Indexable URLs Main Reason Chart (by Value) Table Expand Export as CSV Expo…" at bounding box center [664, 168] width 1021 height 33
click at [610, 369] on div "1,608 URLs found +2.48% Create alert Manage Columns Export as CSV" at bounding box center [665, 382] width 986 height 34
click at [486, 369] on div "1,608 URLs found +2.48% Create alert Manage Columns Export as CSV" at bounding box center [665, 382] width 986 height 34
drag, startPoint x: 187, startPoint y: 384, endPoint x: 348, endPoint y: 386, distance: 161.3
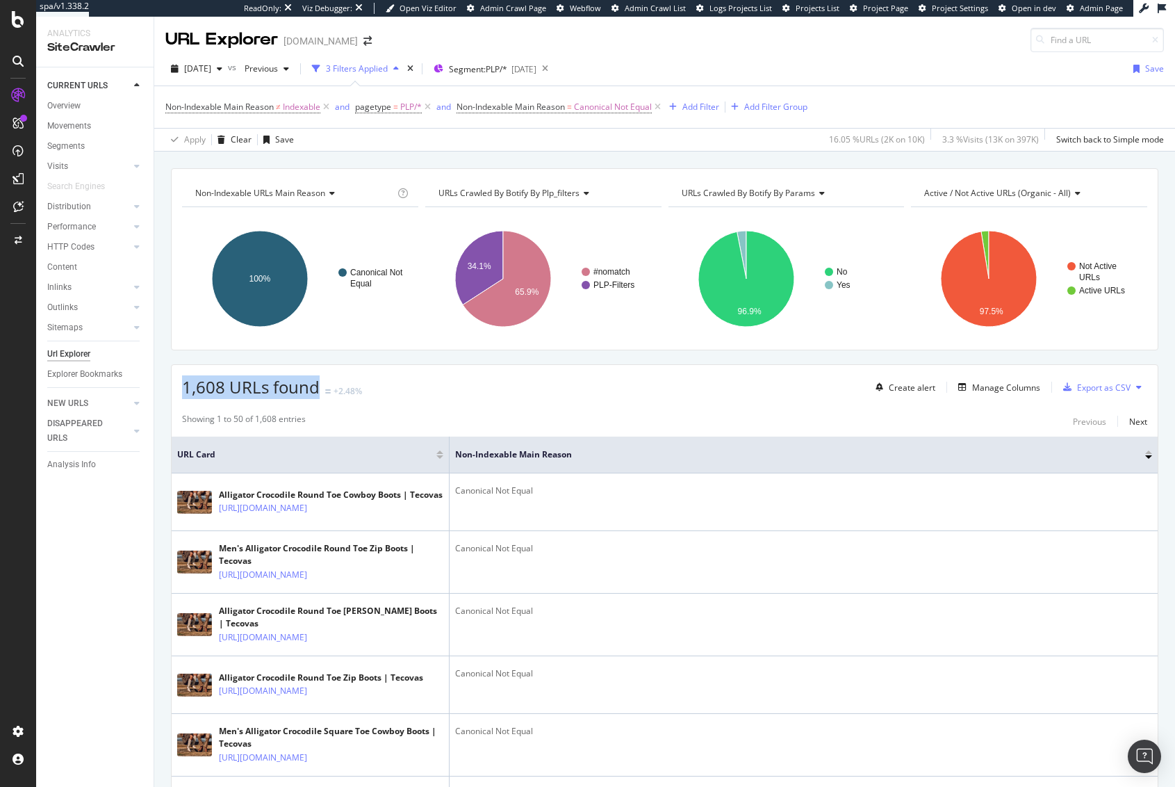
click at [323, 388] on div "1,608 URLs found +2.48% Create alert Manage Columns Export as CSV" at bounding box center [665, 382] width 986 height 34
click at [462, 383] on div "1,608 URLs found +2.48% Create alert Manage Columns Export as CSV" at bounding box center [665, 382] width 986 height 34
click at [85, 352] on div "Url Explorer" at bounding box center [68, 354] width 43 height 15
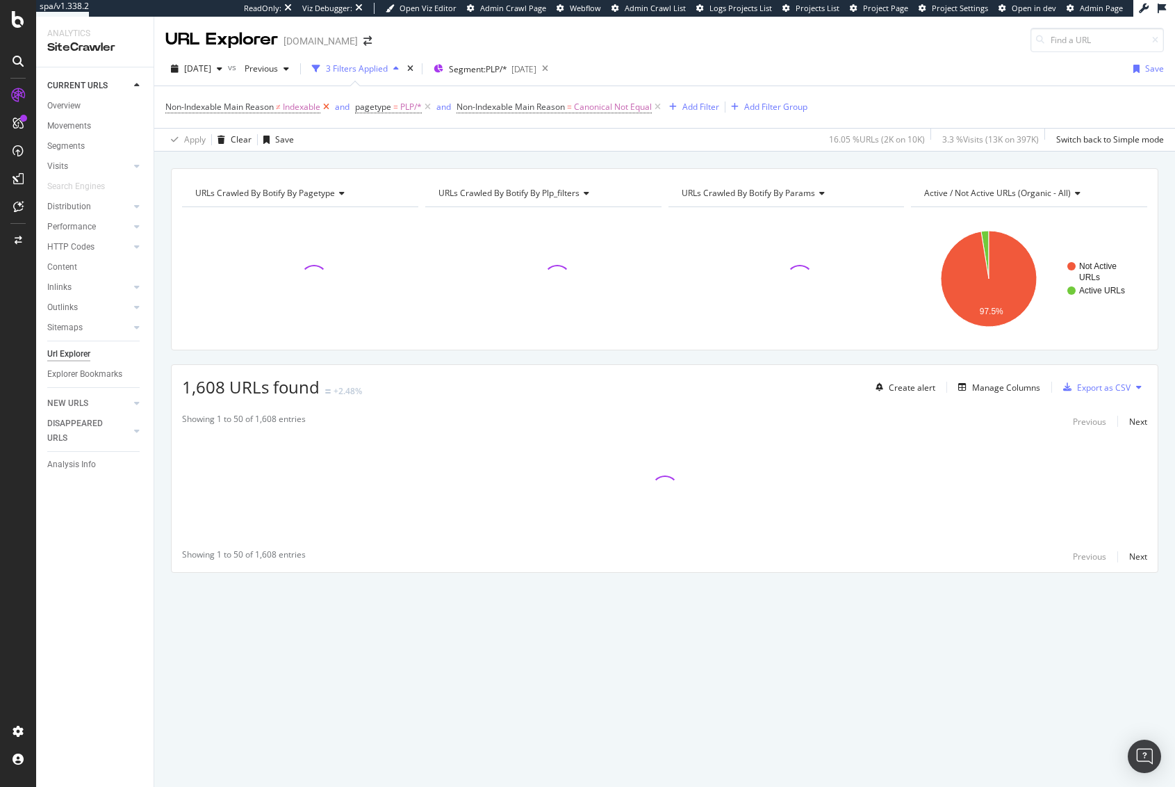
click at [328, 104] on icon at bounding box center [326, 107] width 12 height 14
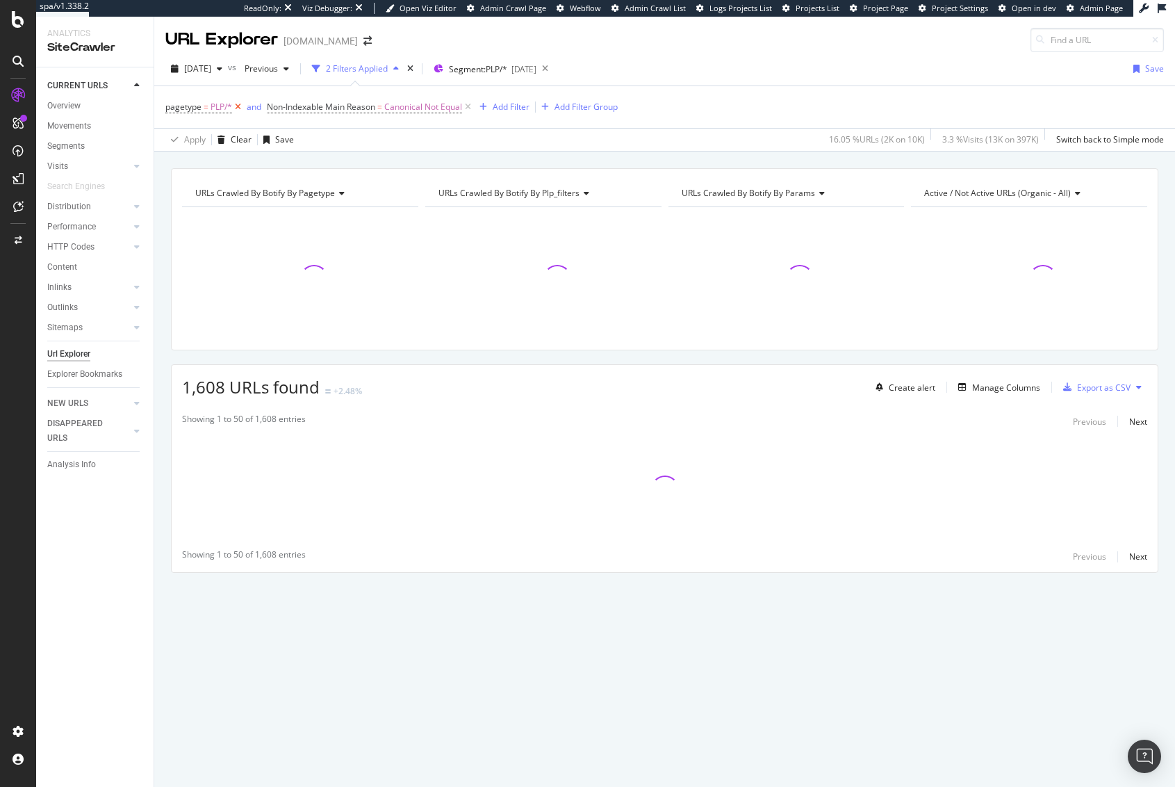
click at [237, 104] on icon at bounding box center [238, 107] width 12 height 14
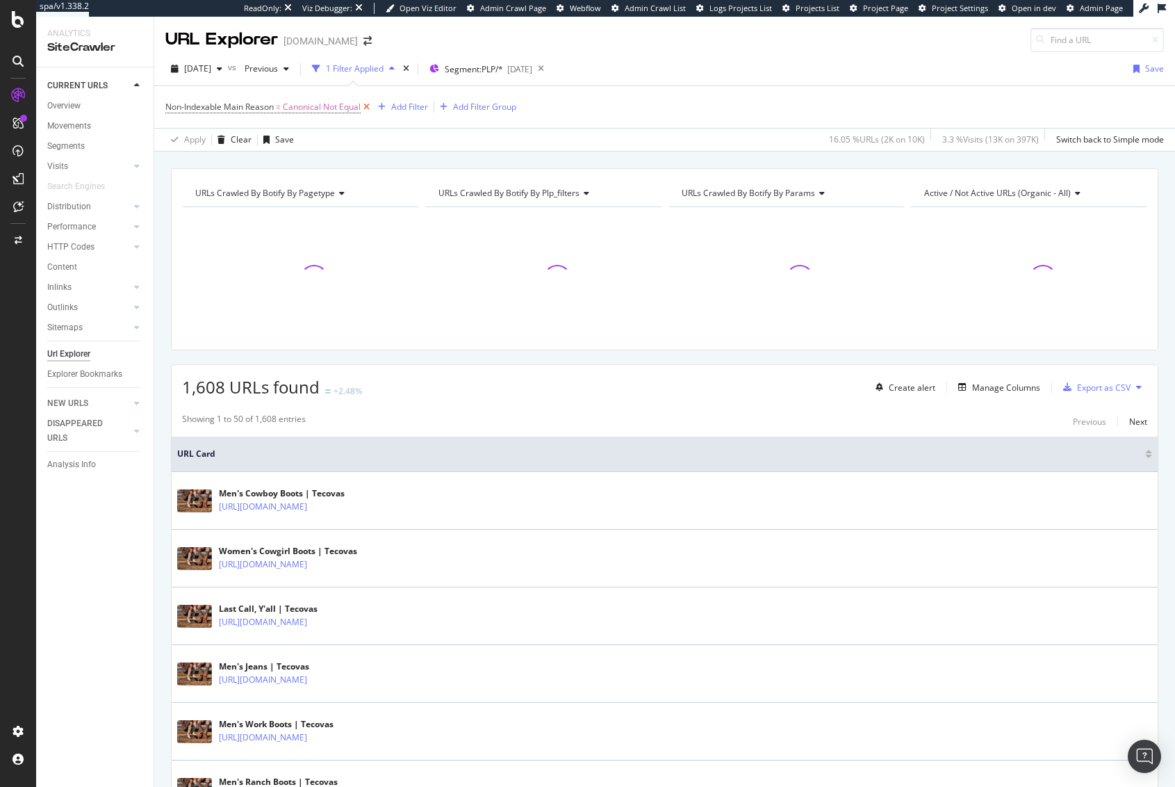
click at [371, 108] on icon at bounding box center [367, 107] width 12 height 14
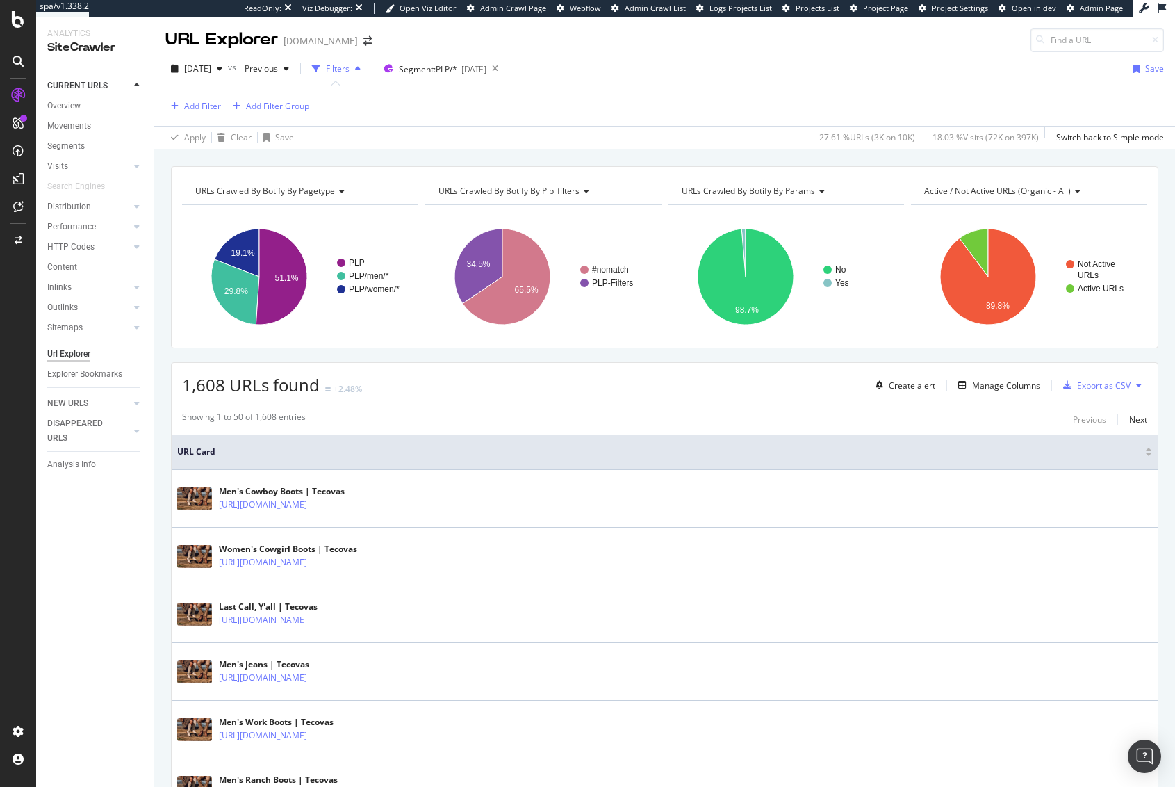
click at [256, 186] on span "URLs Crawled By Botify By pagetype" at bounding box center [265, 191] width 140 height 12
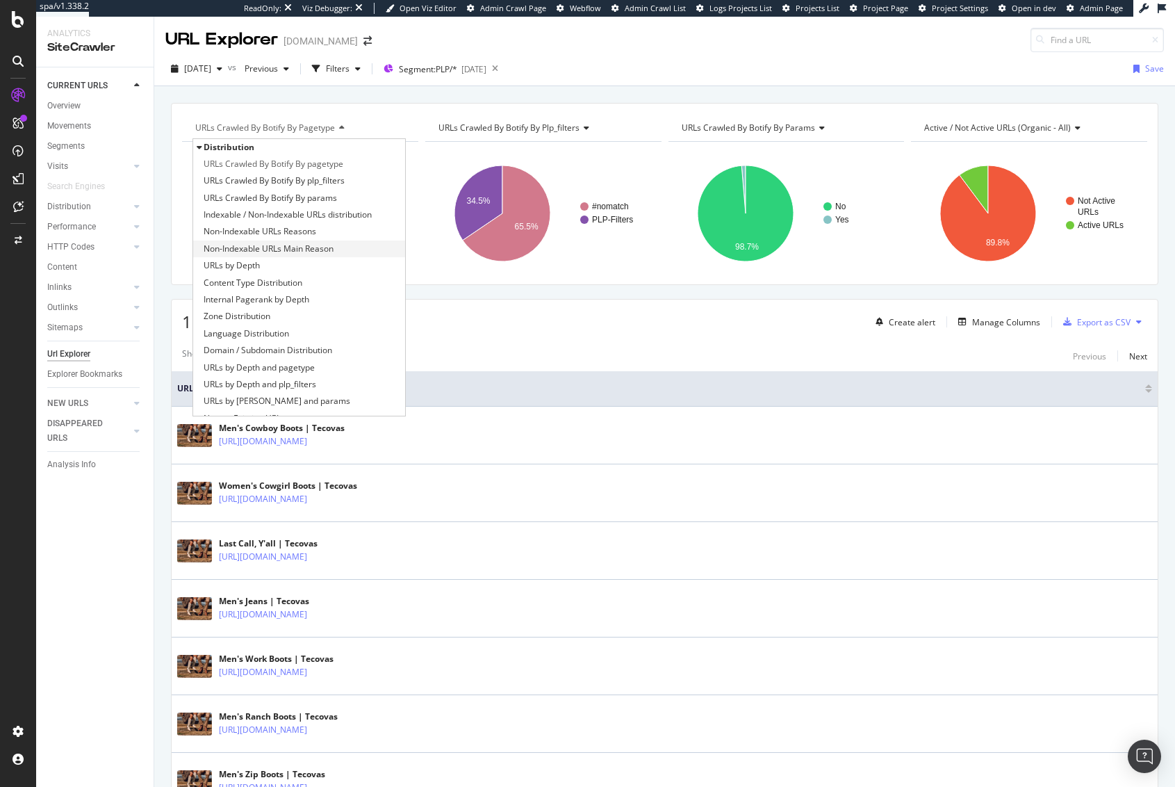
click at [341, 256] on div "Non-Indexable URLs Main Reason" at bounding box center [299, 249] width 212 height 17
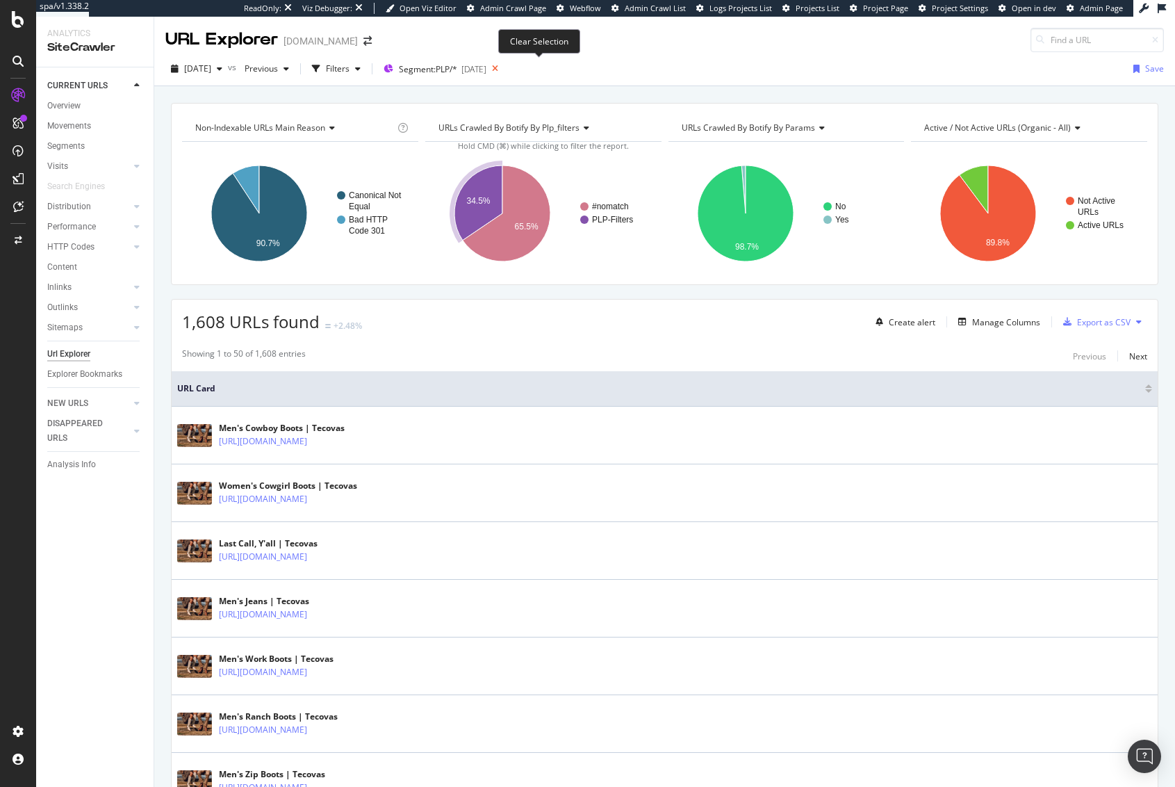
click at [504, 70] on icon at bounding box center [495, 68] width 17 height 19
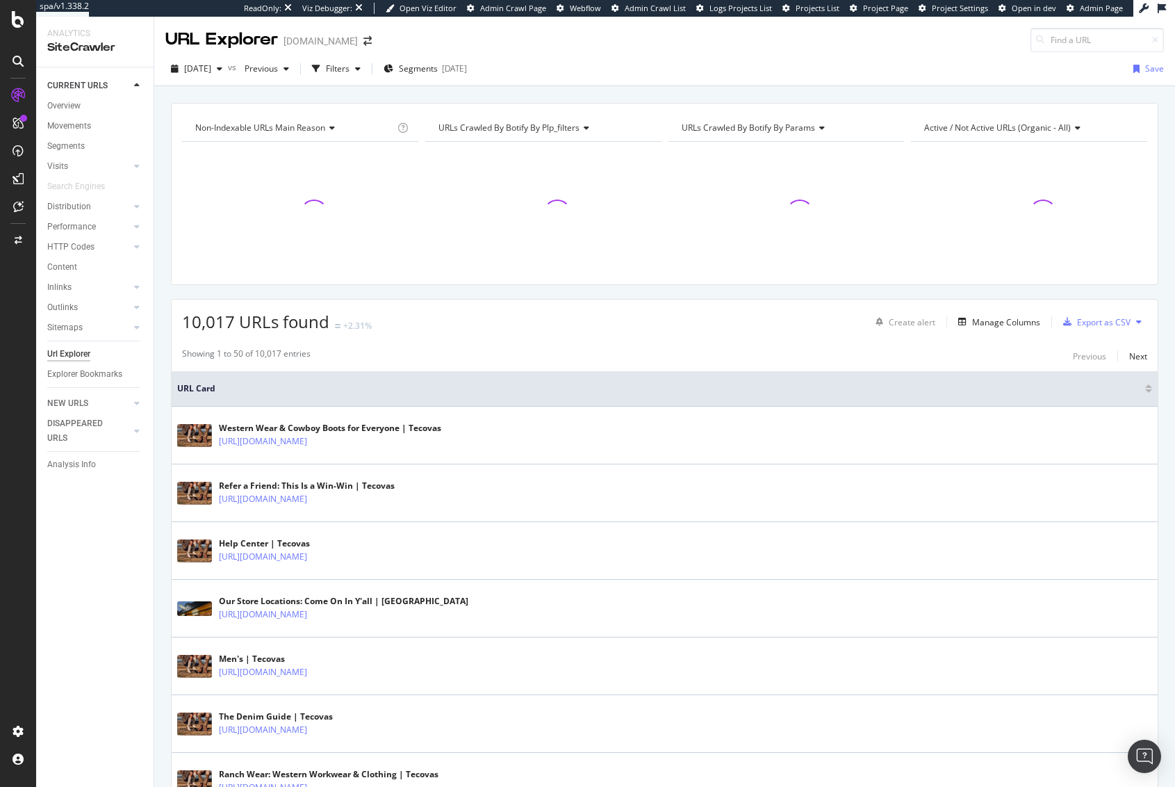
click at [601, 74] on div "[DATE] vs Previous Filters Segments [DATE] Save" at bounding box center [664, 72] width 1021 height 28
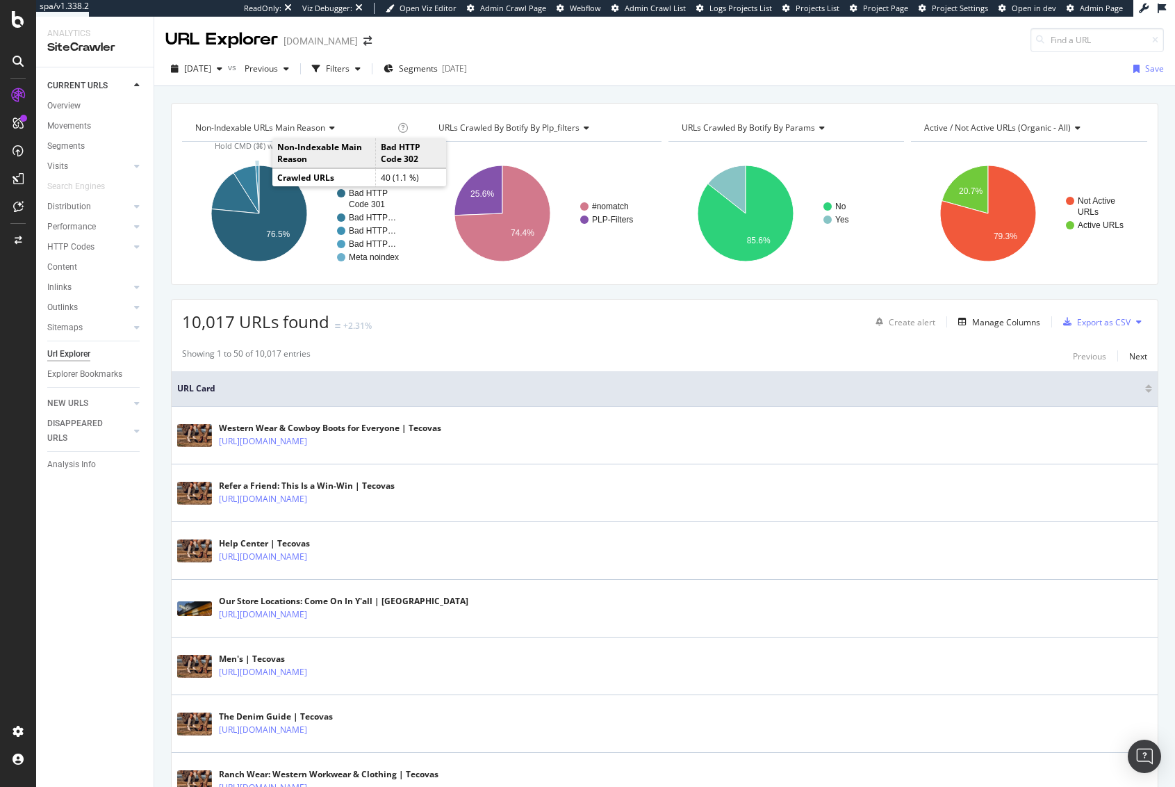
click at [257, 175] on icon "A chart." at bounding box center [257, 189] width 3 height 48
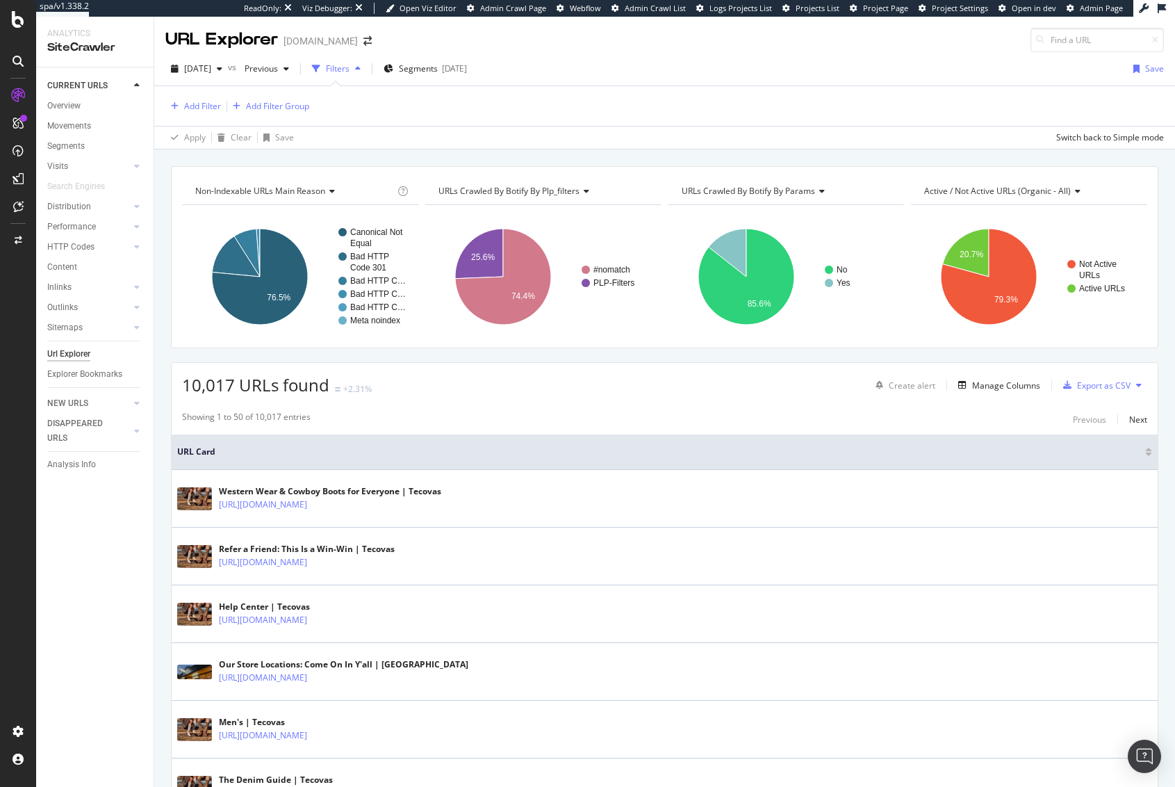
click at [337, 151] on div "Non-Indexable URLs Main Reason Chart (by Value) Table Expand Export as CSV Expo…" at bounding box center [664, 165] width 1021 height 33
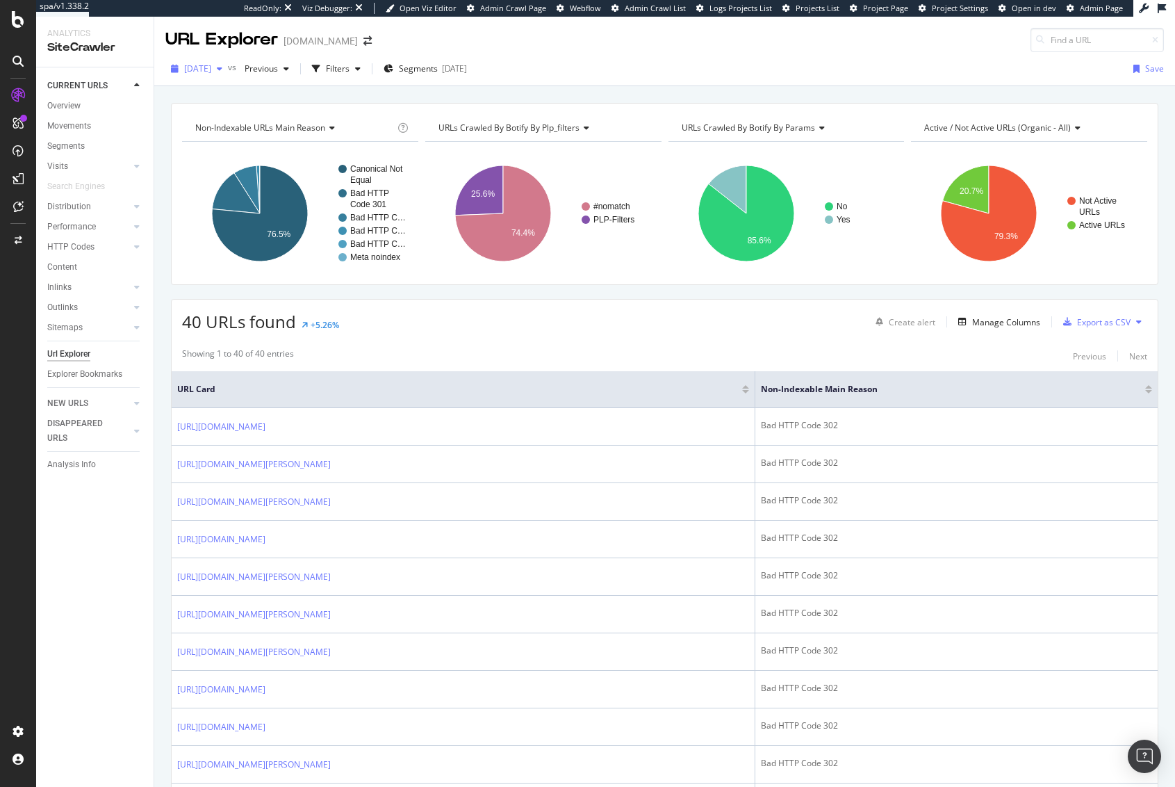
click at [225, 76] on div "[DATE]" at bounding box center [196, 68] width 63 height 21
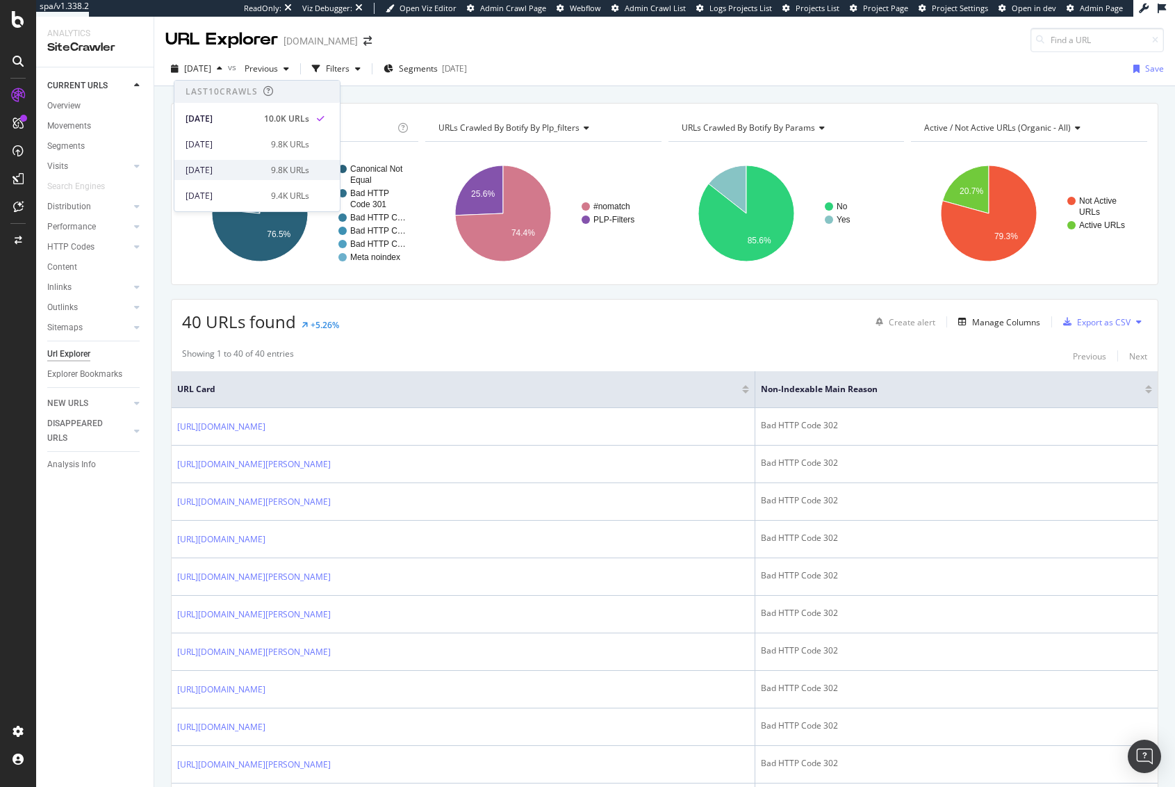
click at [236, 177] on div "[DATE] 9.8K URLs" at bounding box center [256, 170] width 165 height 20
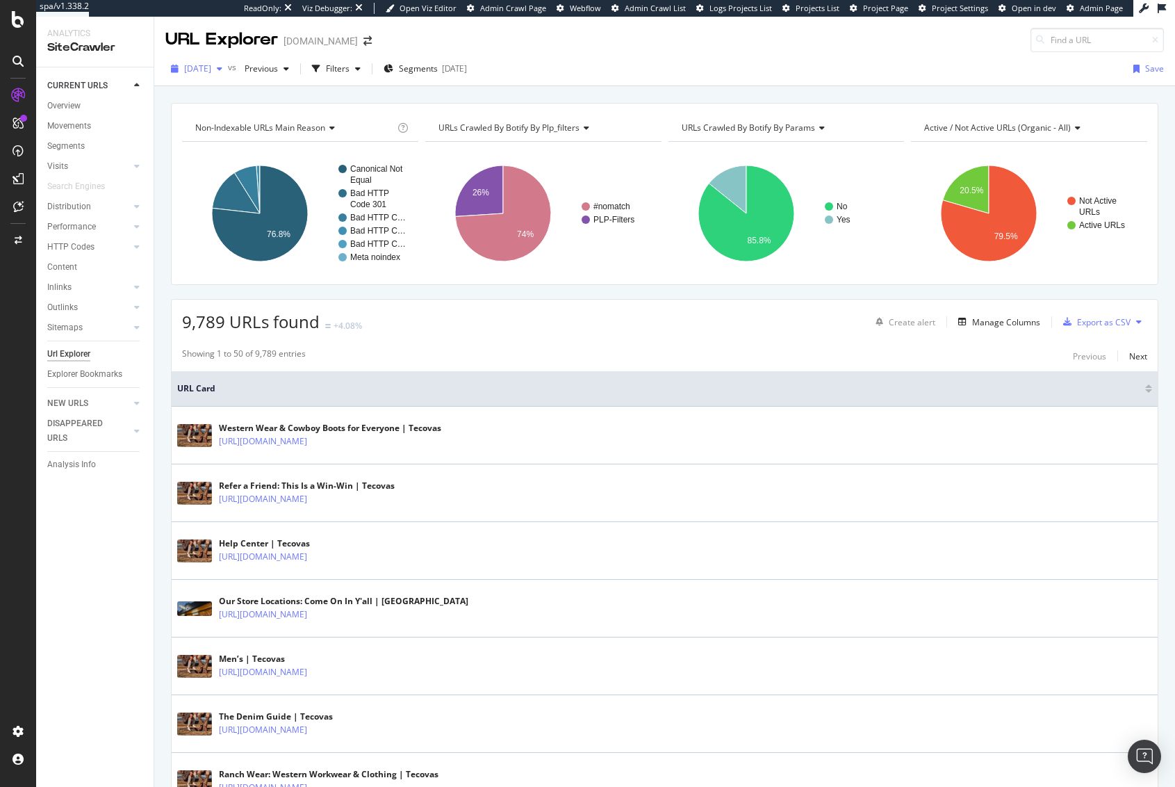
click at [211, 67] on span "[DATE]" at bounding box center [197, 69] width 27 height 12
click at [236, 185] on div "[DATE] 8.1K URLs" at bounding box center [256, 195] width 165 height 26
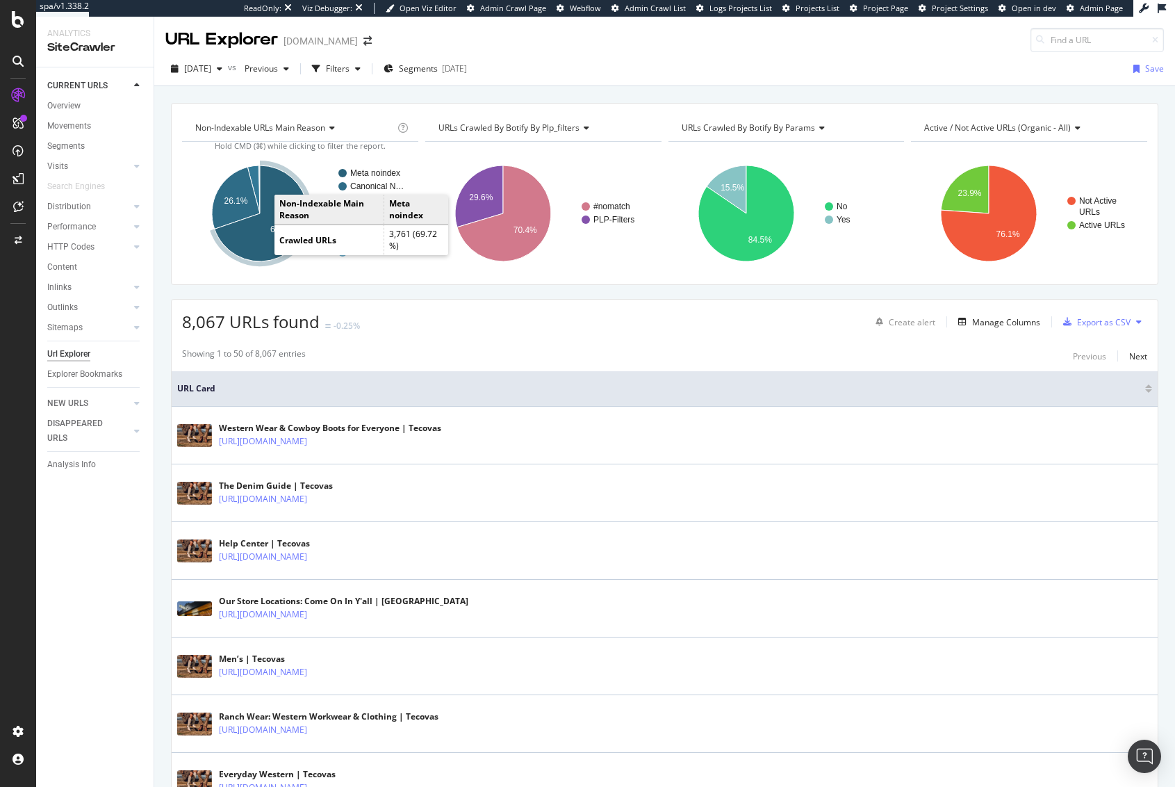
click at [263, 231] on icon "A chart." at bounding box center [261, 213] width 93 height 96
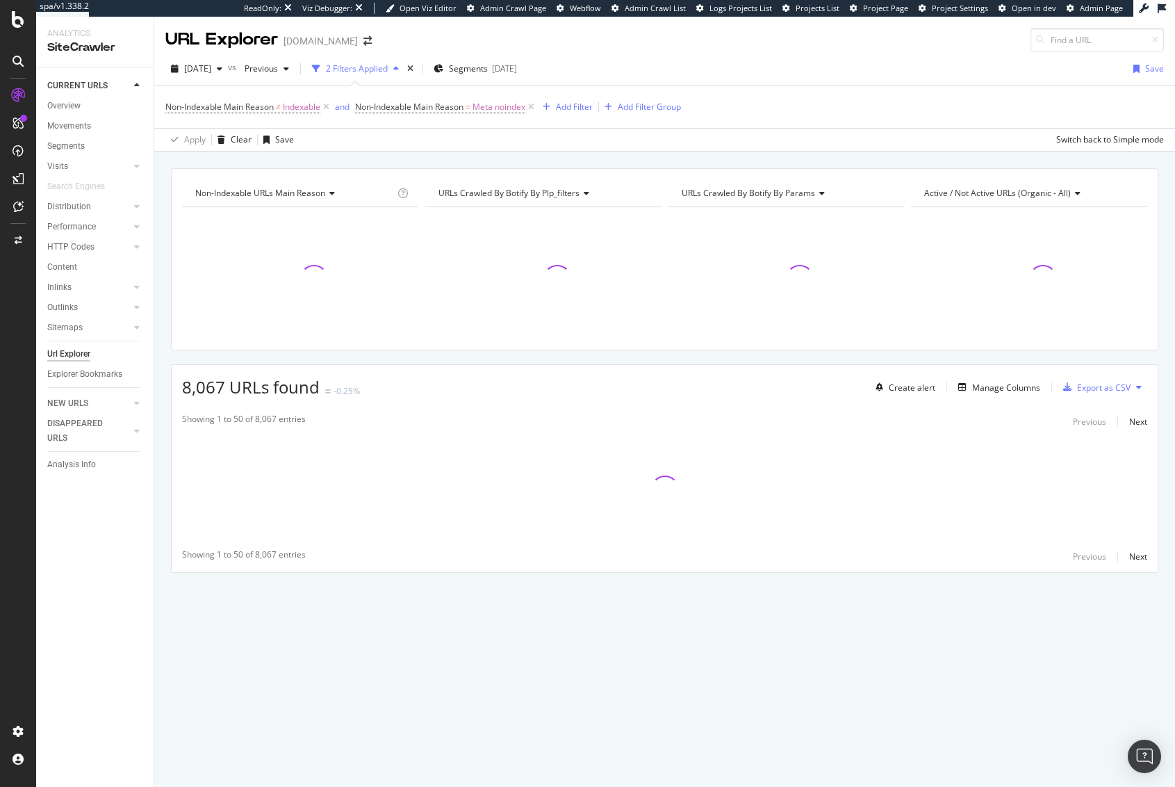
click at [479, 160] on div "Non-Indexable URLs Main Reason Chart (by Value) Table Expand Export as CSV Expo…" at bounding box center [664, 168] width 1021 height 33
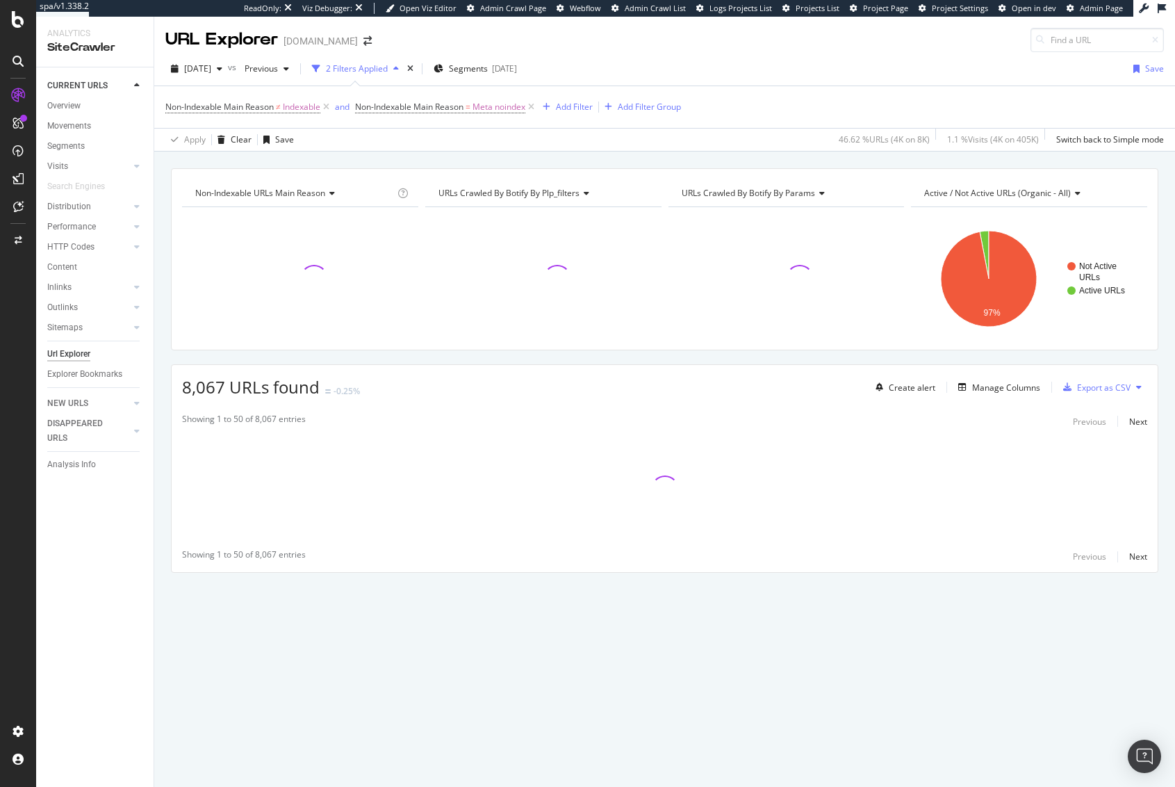
click at [479, 160] on div "Non-Indexable URLs Main Reason Chart (by Value) Table Expand Export as CSV Expo…" at bounding box center [664, 168] width 1021 height 33
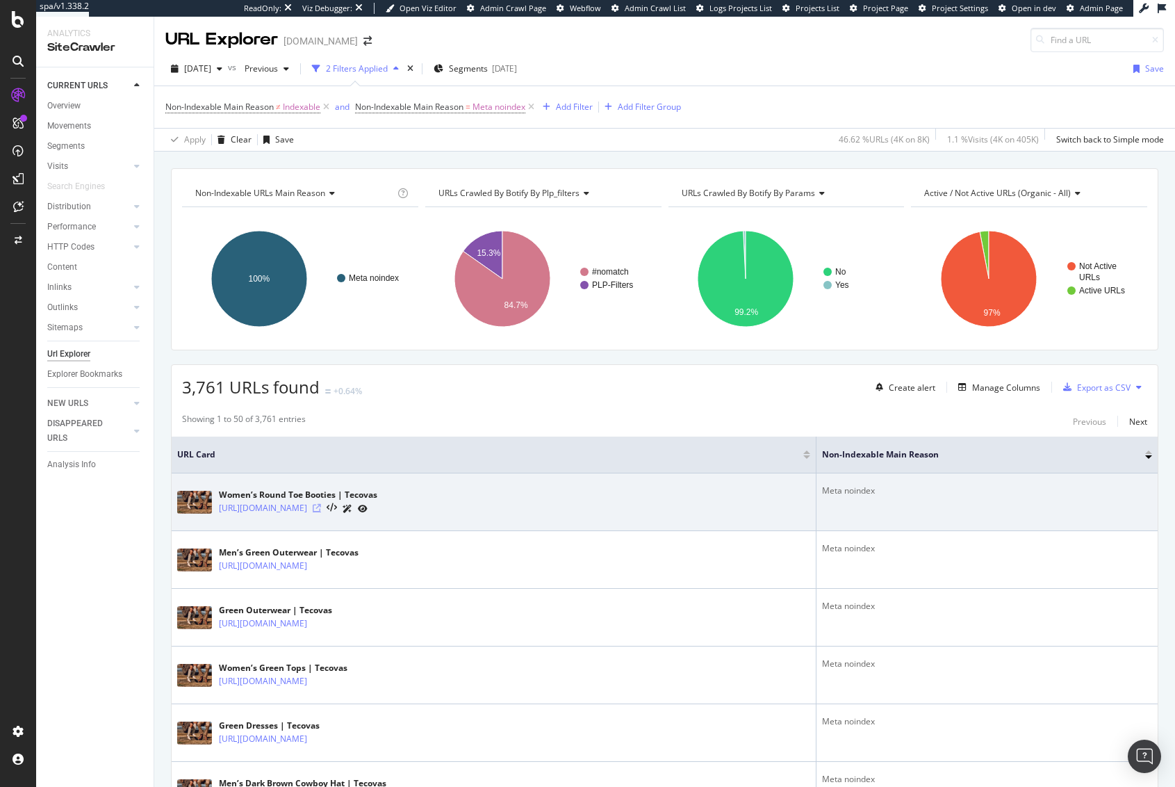
click at [321, 510] on icon at bounding box center [317, 508] width 8 height 8
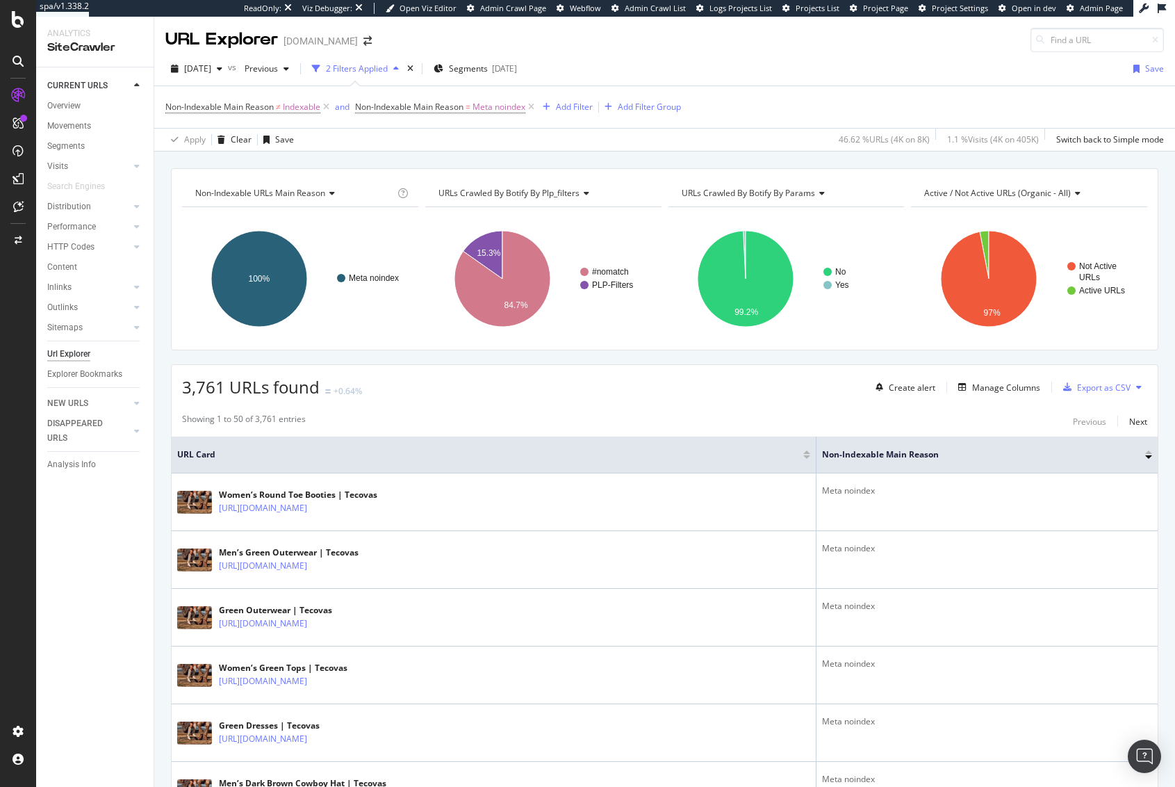
click at [381, 159] on div "Non-Indexable URLs Main Reason Chart (by Value) Table Expand Export as CSV Expo…" at bounding box center [664, 168] width 1021 height 33
